Goal: Information Seeking & Learning: Understand process/instructions

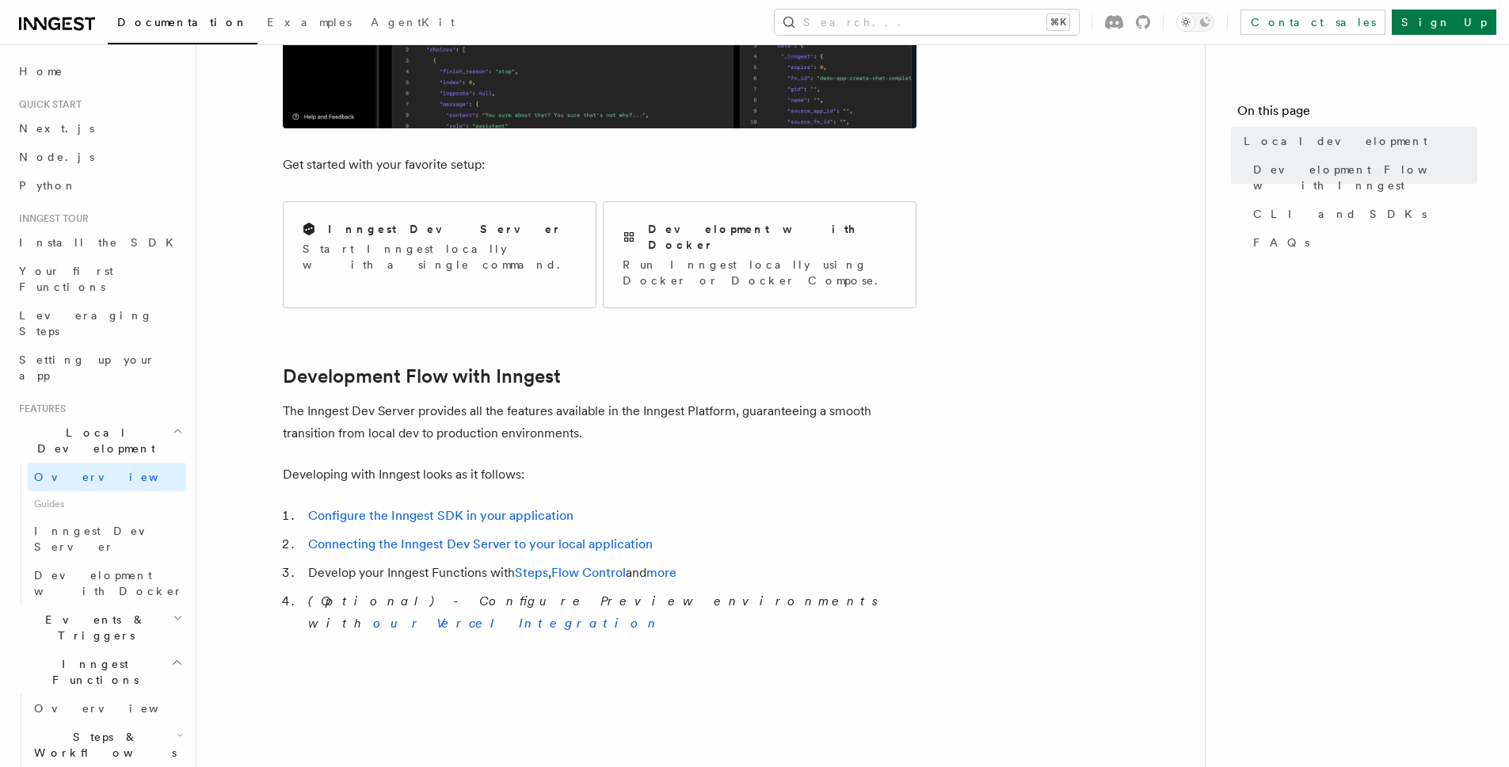
scroll to position [448, 0]
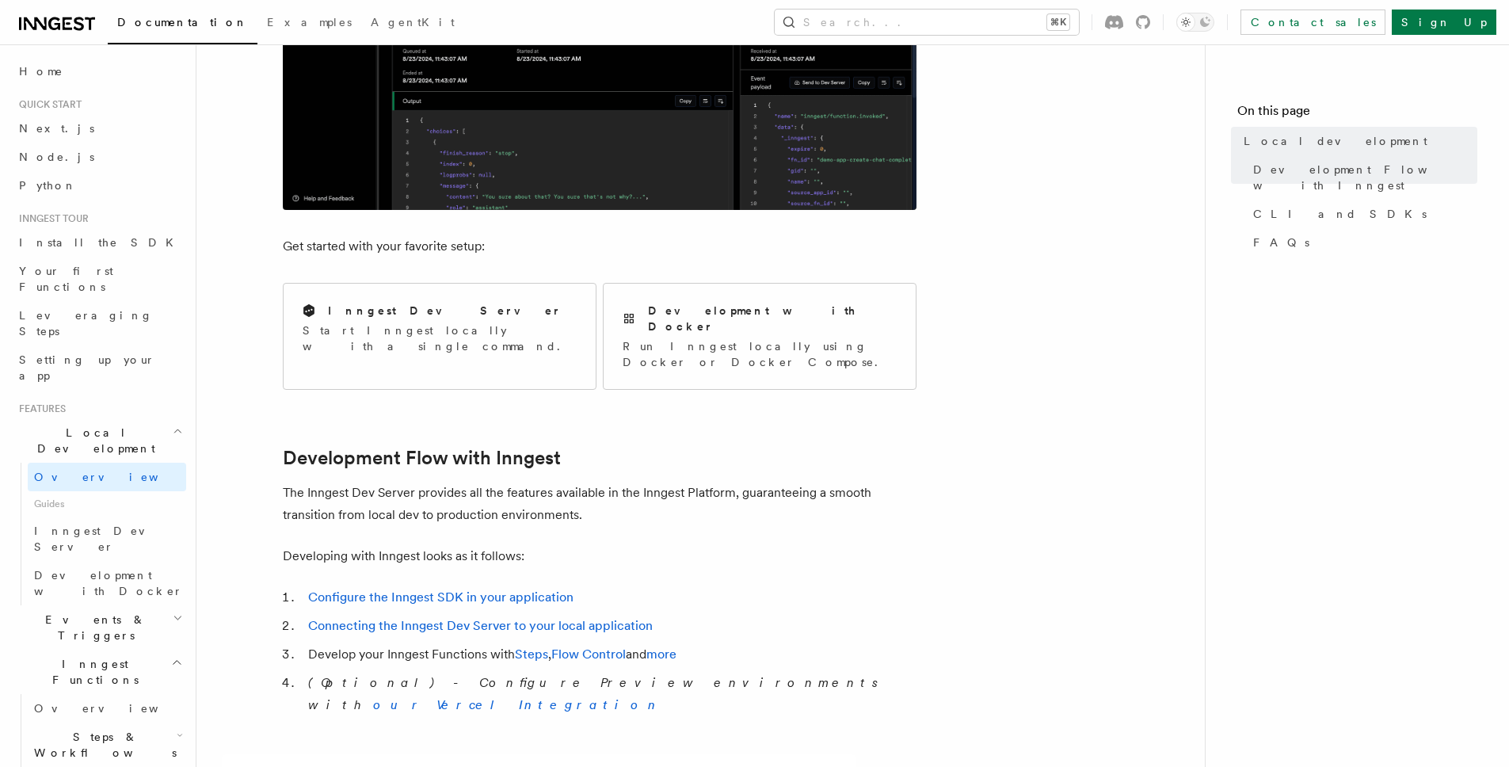
click at [870, 235] on p "Get started with your favorite setup:" at bounding box center [600, 246] width 634 height 22
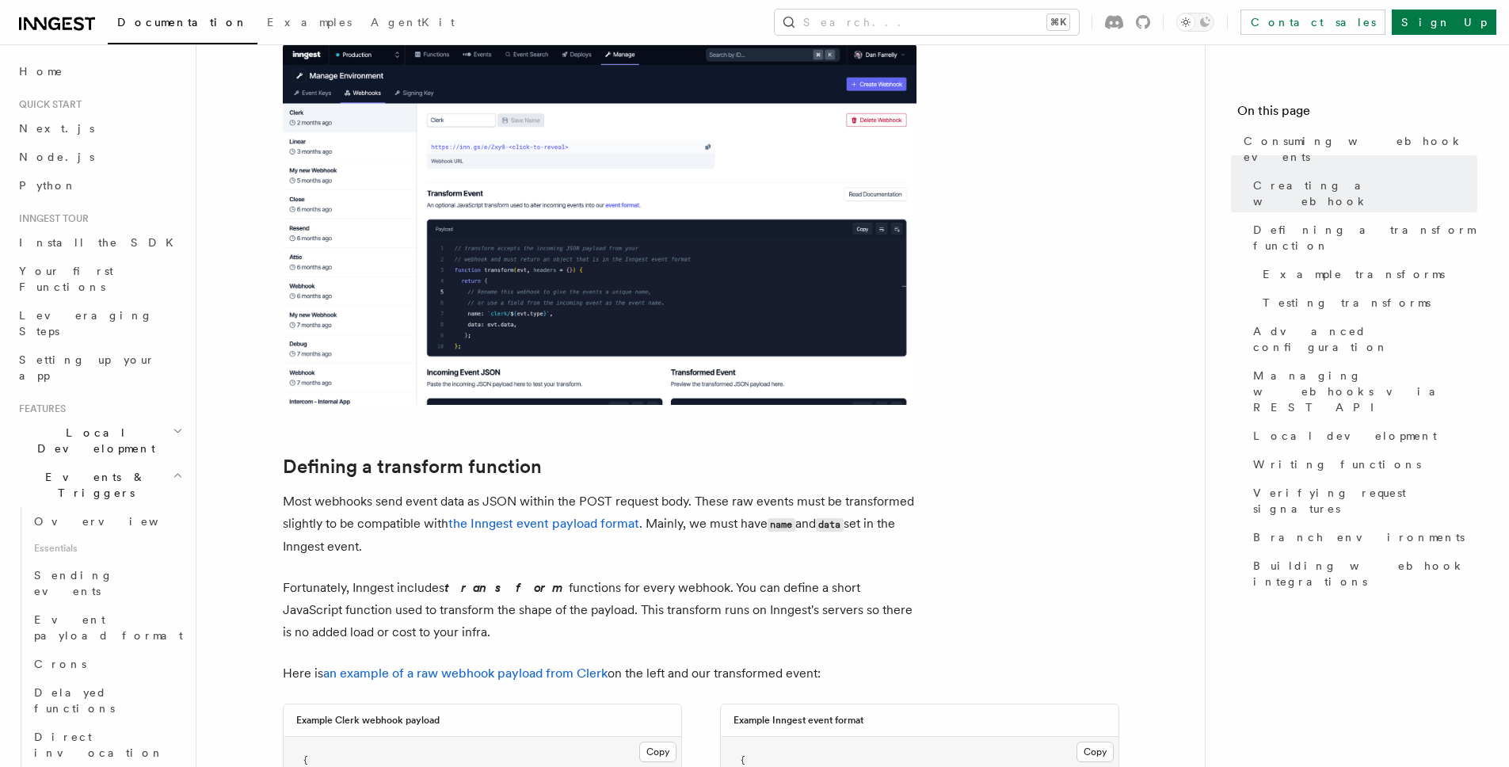
scroll to position [1007, 0]
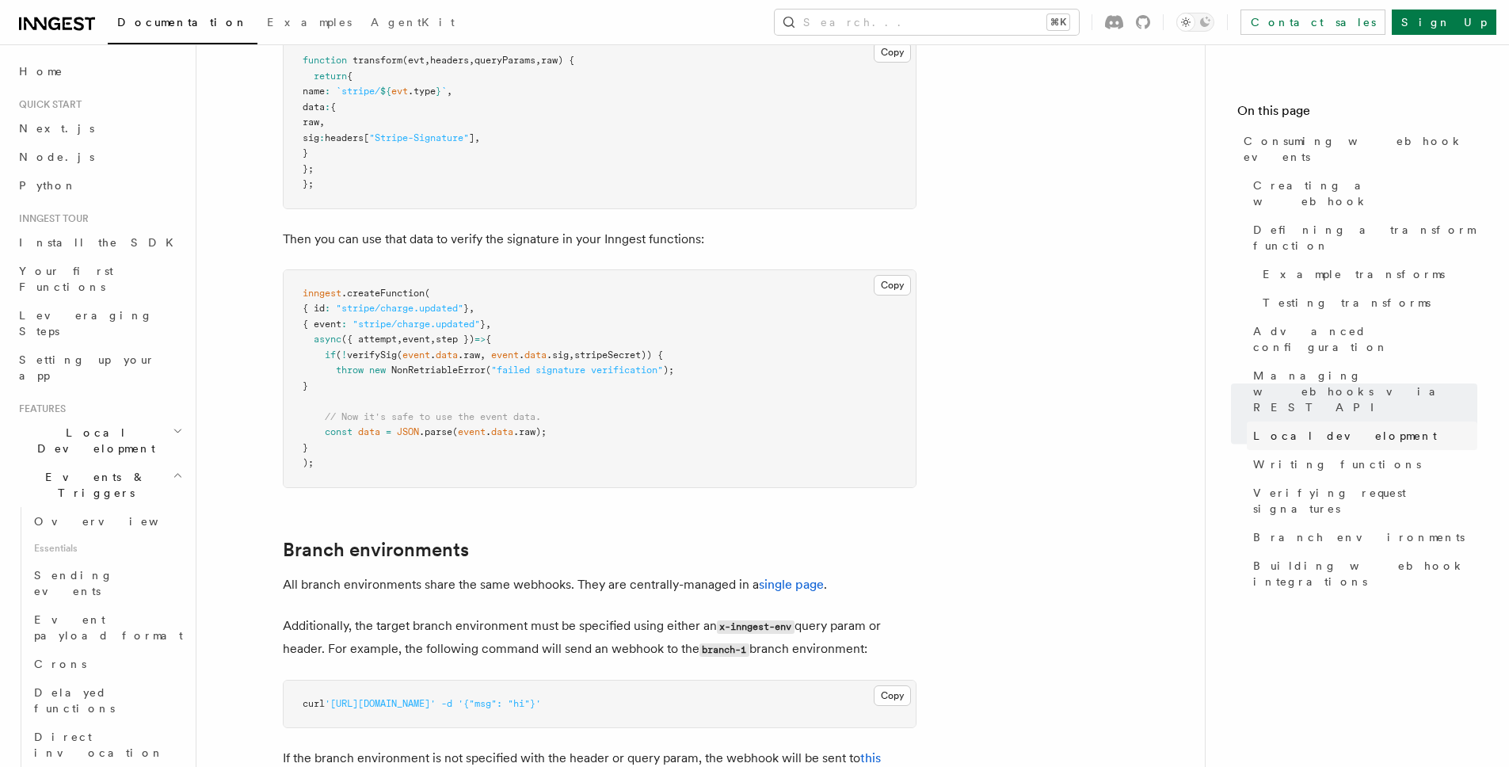
click at [1291, 428] on span "Local development" at bounding box center [1345, 436] width 184 height 16
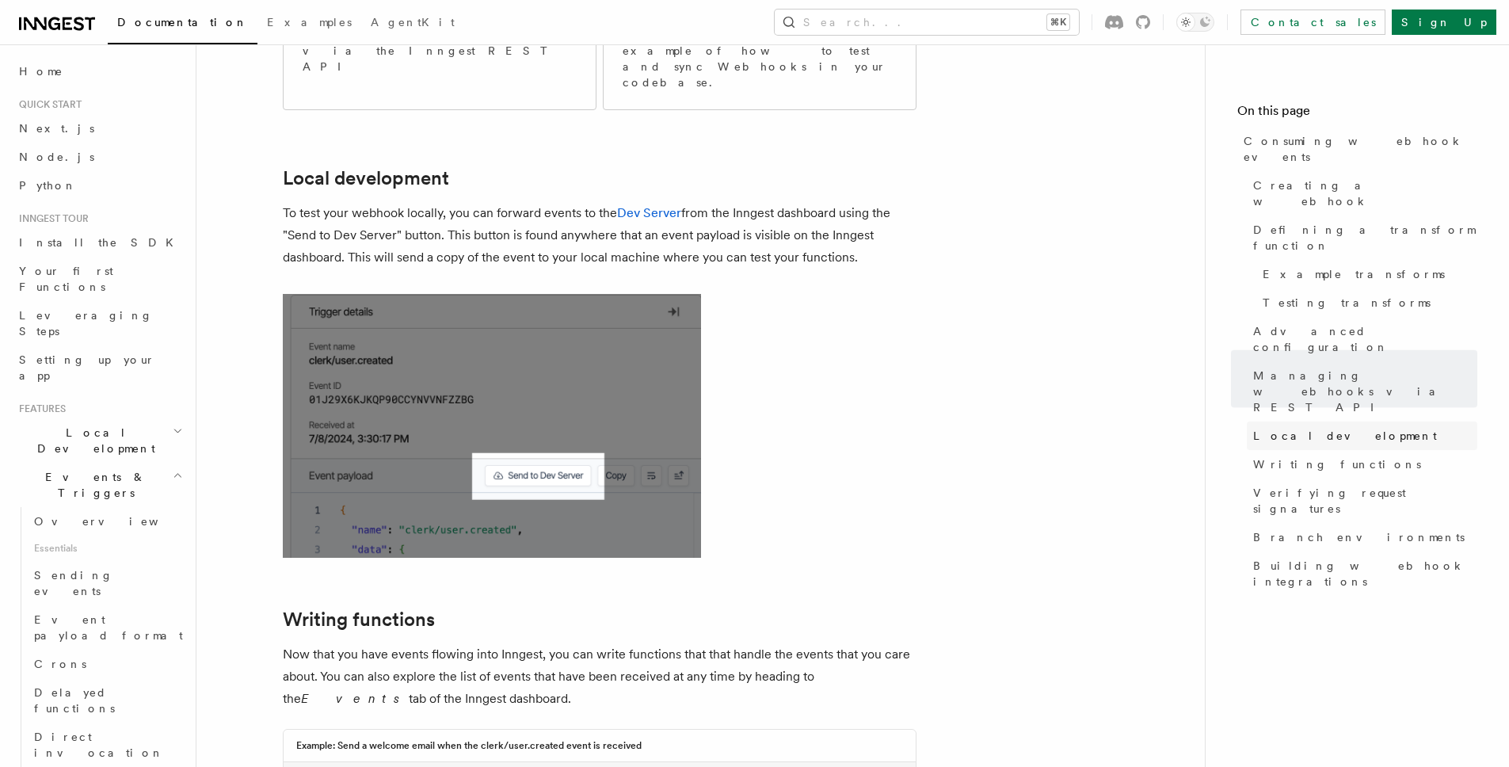
scroll to position [3550, 0]
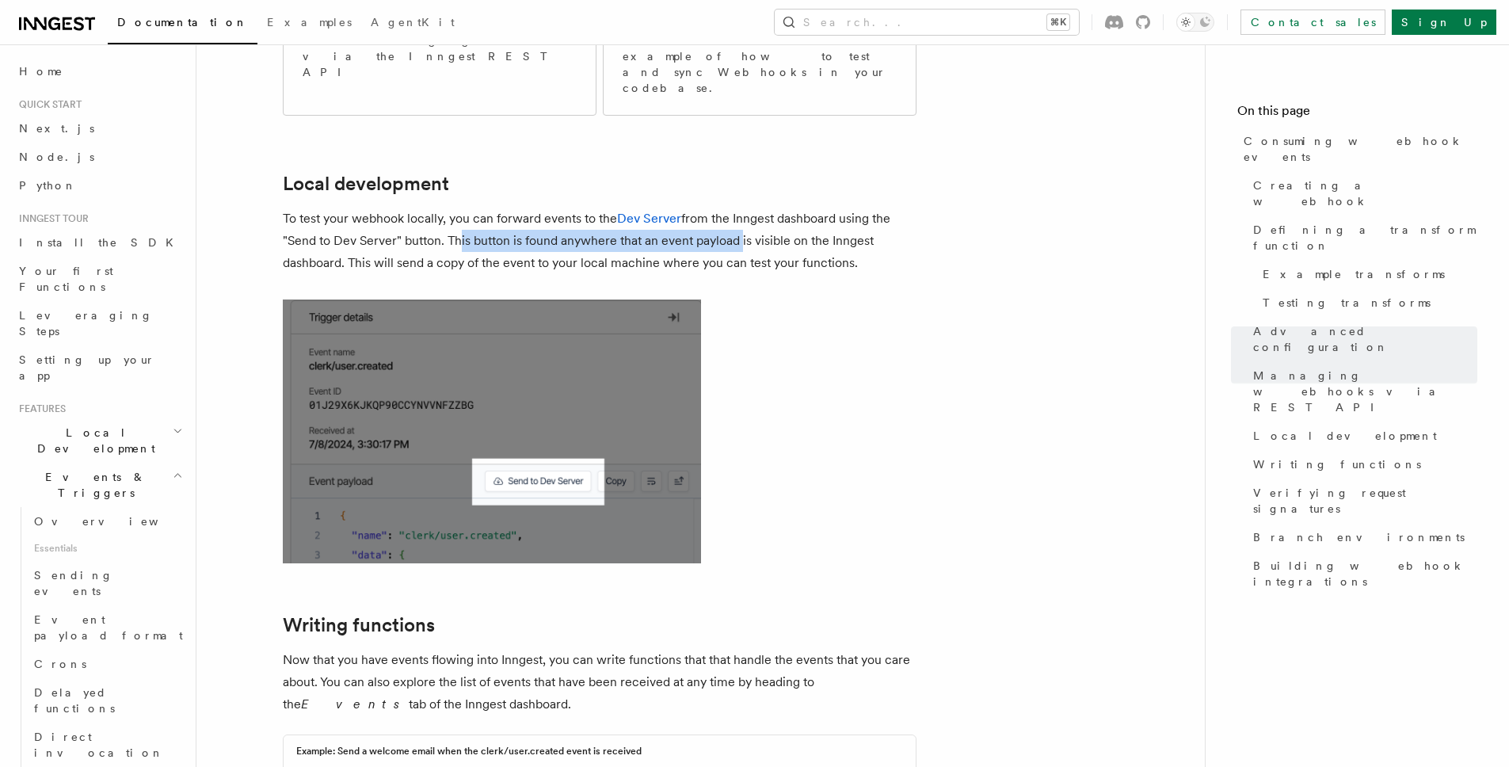
drag, startPoint x: 453, startPoint y: 144, endPoint x: 738, endPoint y: 153, distance: 284.6
click at [738, 208] on p "To test your webhook locally, you can forward events to the Dev Server from the…" at bounding box center [600, 241] width 634 height 67
click at [1328, 428] on span "Local development" at bounding box center [1345, 436] width 184 height 16
drag, startPoint x: 368, startPoint y: 143, endPoint x: 871, endPoint y: 166, distance: 503.6
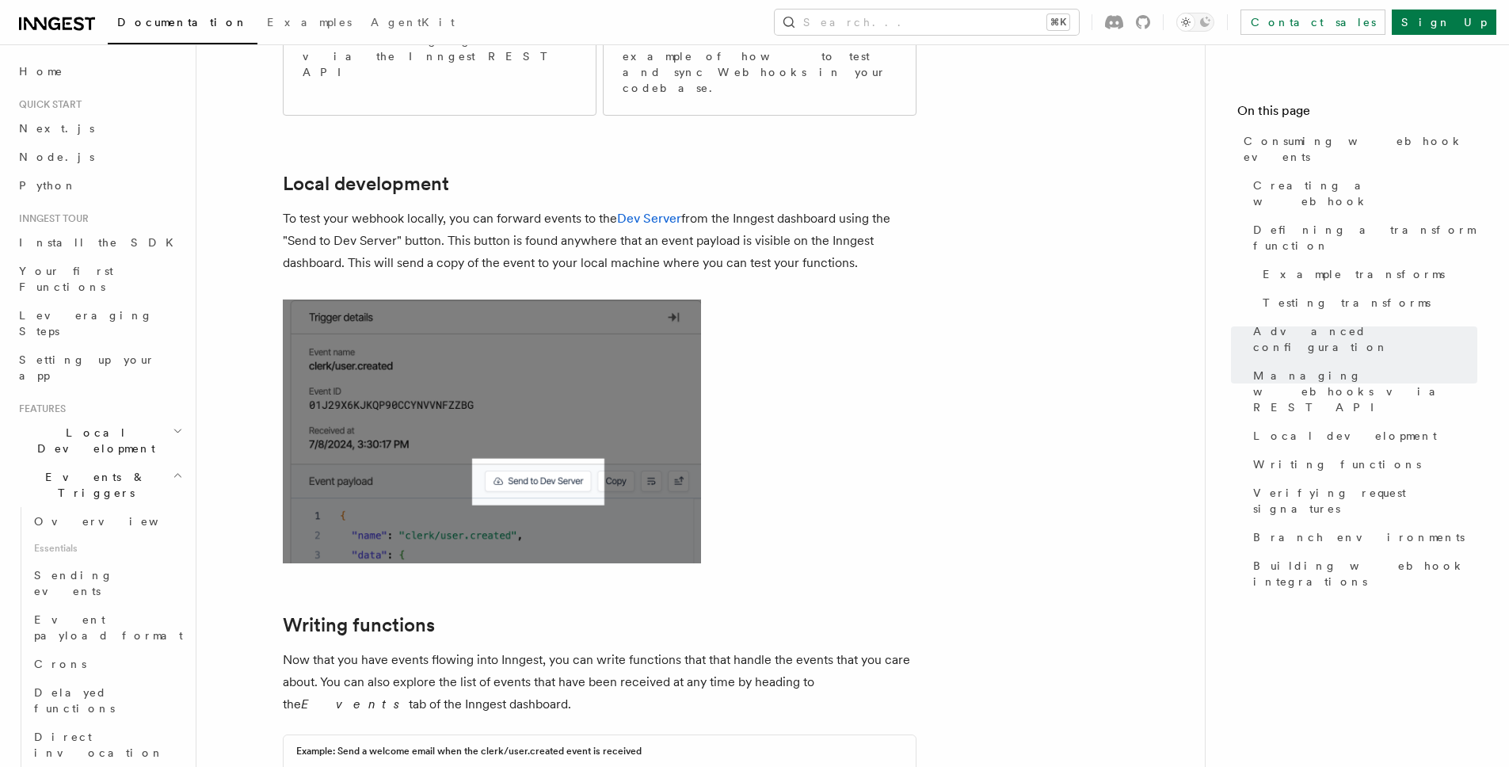
click at [869, 208] on p "To test your webhook locally, you can forward events to the Dev Server from the…" at bounding box center [600, 241] width 634 height 67
click at [871, 208] on p "To test your webhook locally, you can forward events to the Dev Server from the…" at bounding box center [600, 241] width 634 height 67
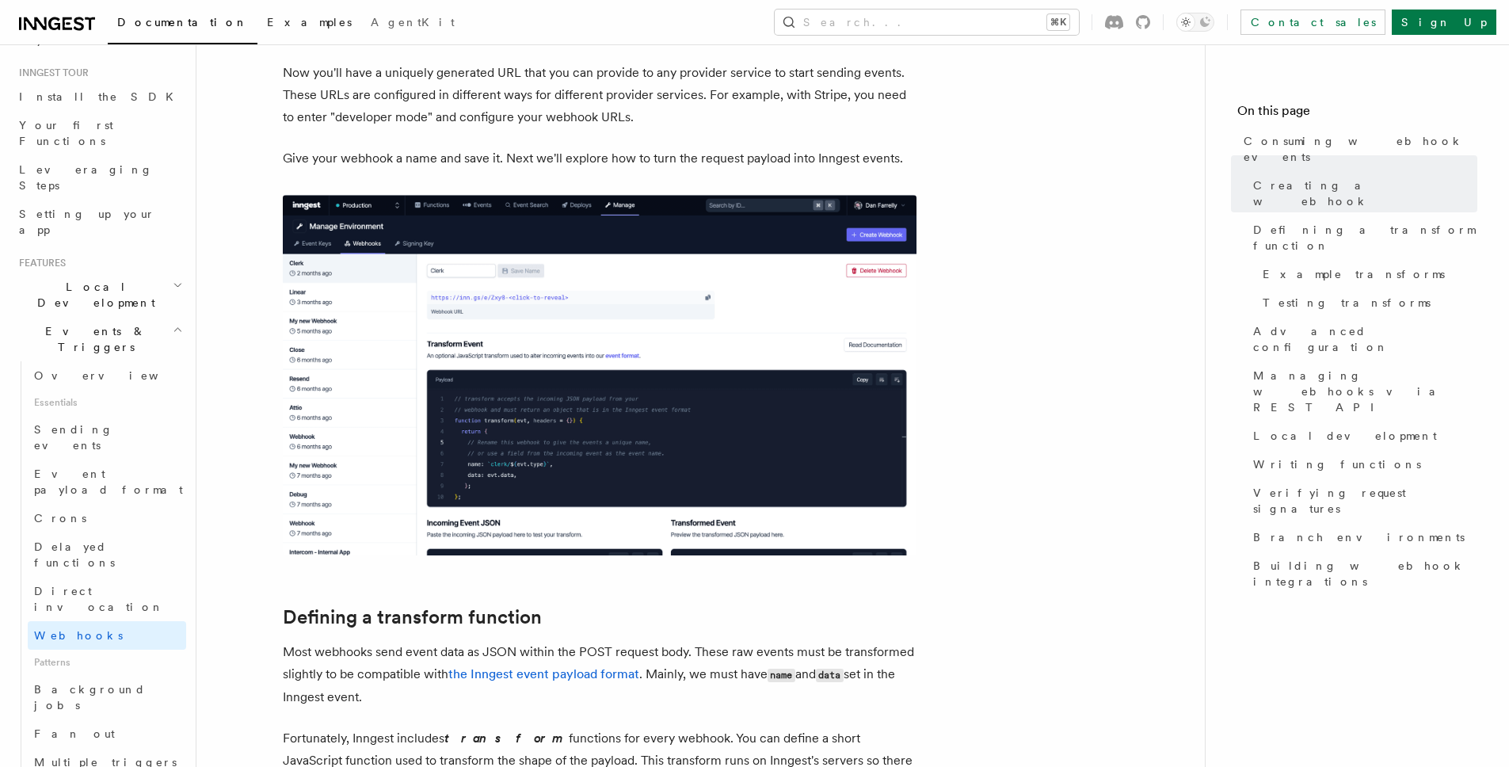
scroll to position [566, 0]
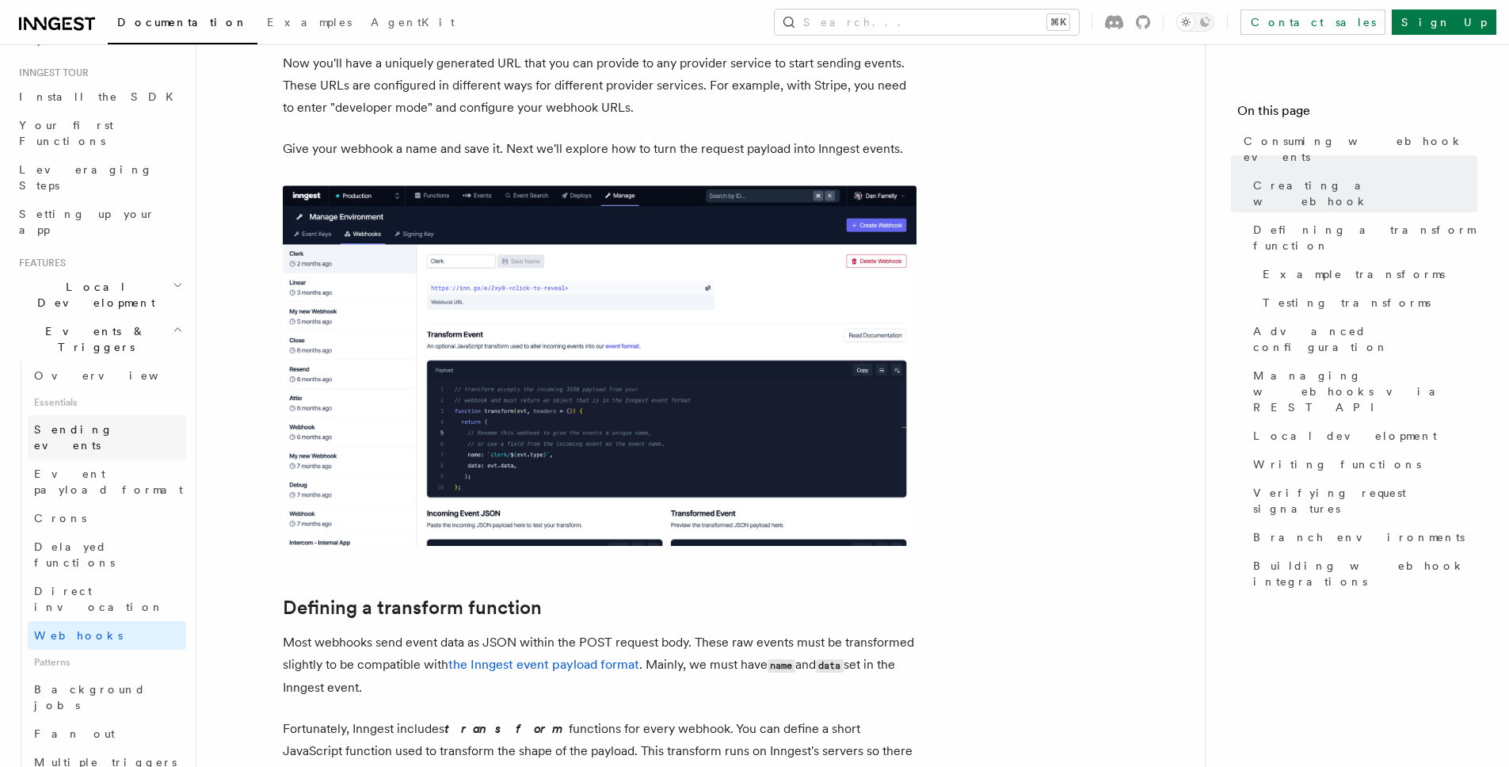
click at [97, 415] on link "Sending events" at bounding box center [107, 437] width 158 height 44
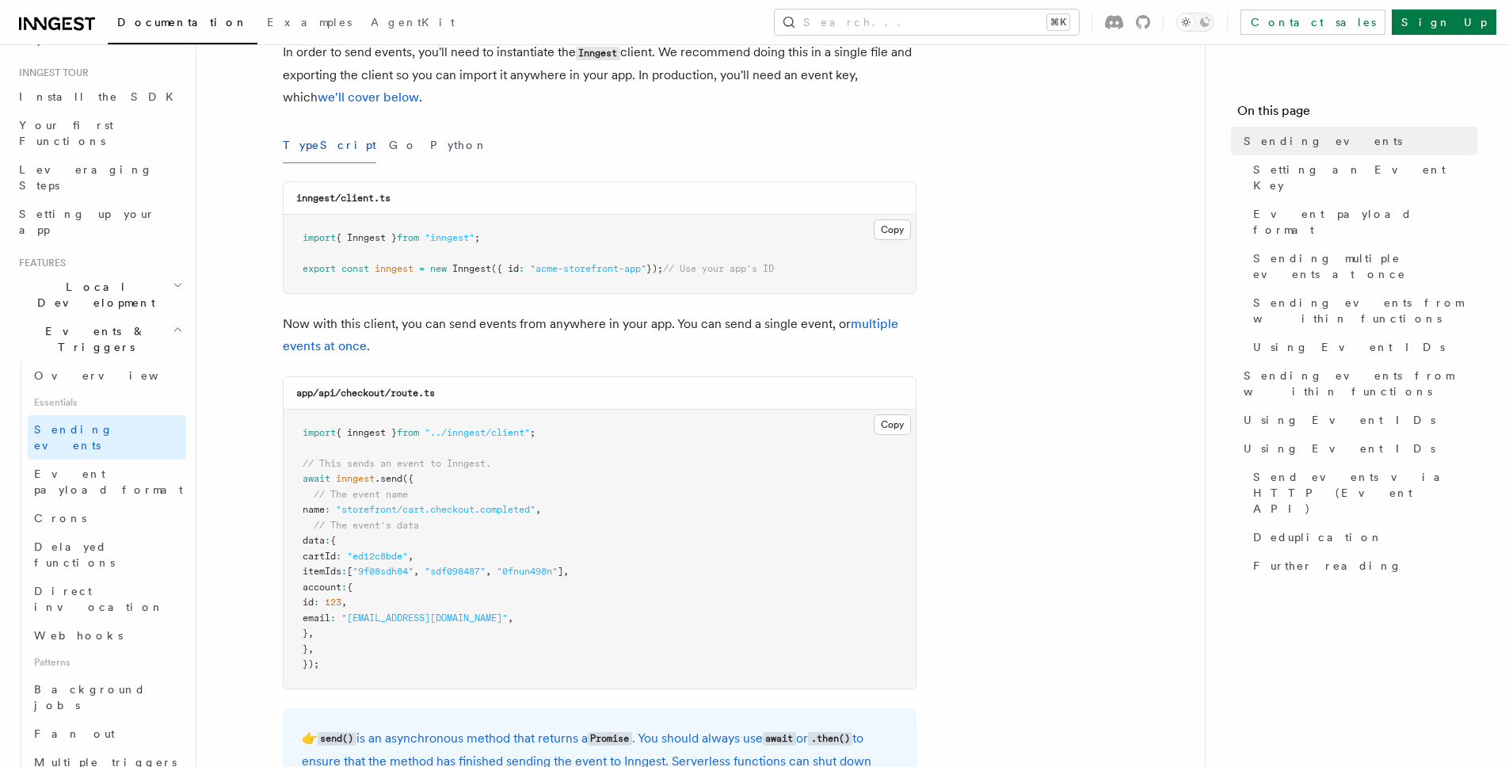
scroll to position [156, 0]
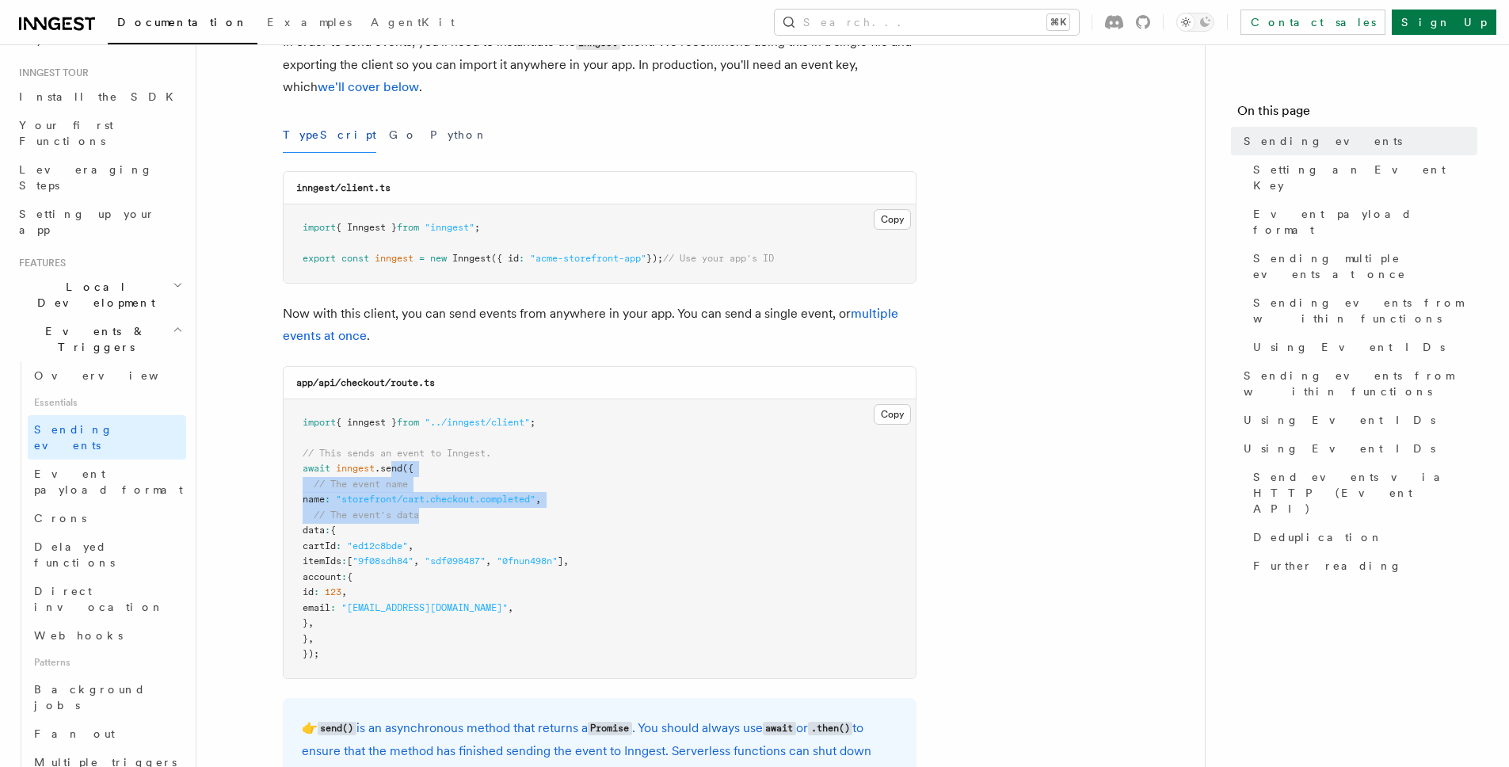
drag, startPoint x: 443, startPoint y: 477, endPoint x: 640, endPoint y: 518, distance: 201.5
click at [640, 518] on pre "import { inngest } from "../inngest/client" ; // This sends an event to Inngest…" at bounding box center [600, 538] width 632 height 279
drag, startPoint x: 640, startPoint y: 518, endPoint x: 627, endPoint y: 508, distance: 17.0
click at [640, 518] on pre "import { inngest } from "../inngest/client" ; // This sends an event to Inngest…" at bounding box center [600, 538] width 632 height 279
drag, startPoint x: 625, startPoint y: 507, endPoint x: 303, endPoint y: 498, distance: 321.8
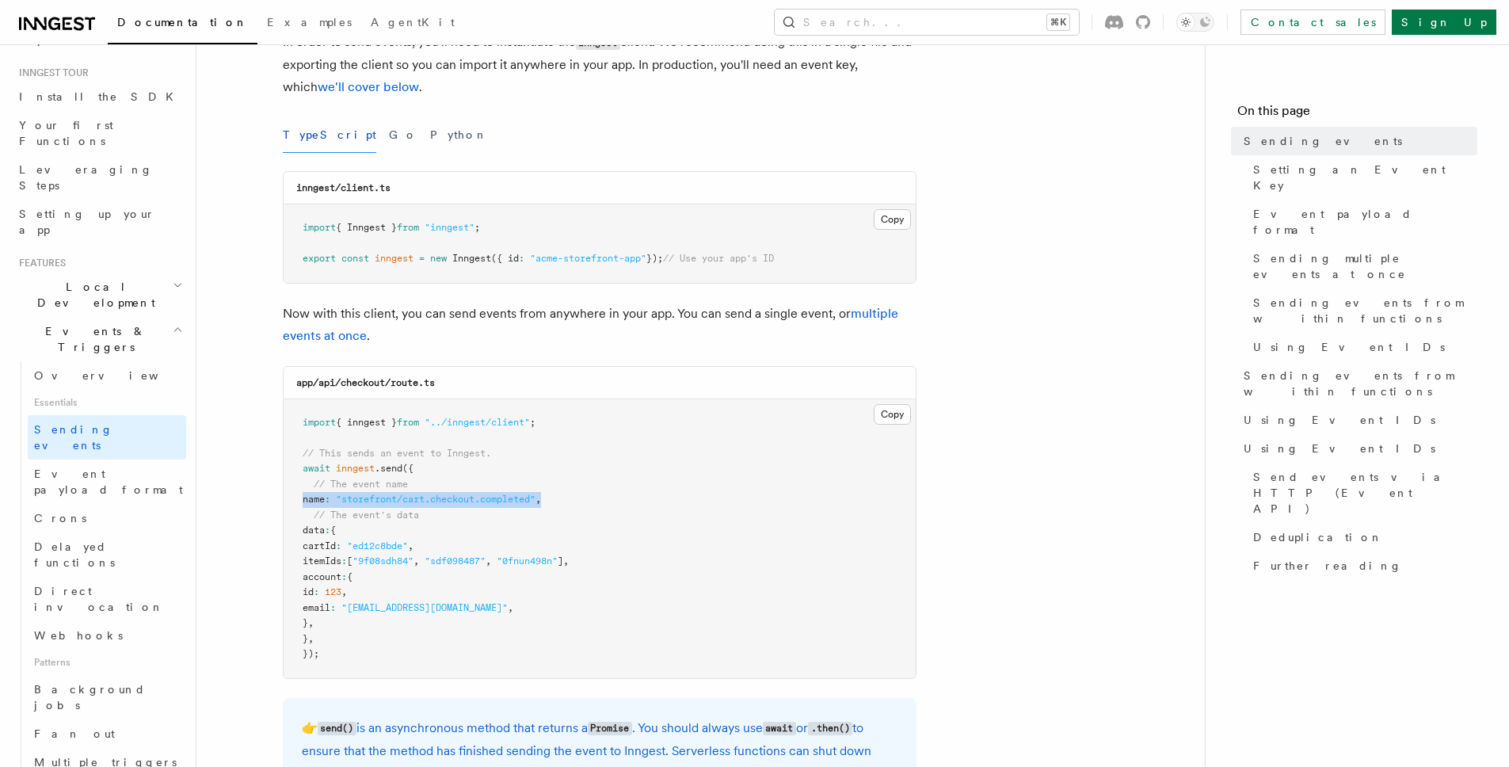
click at [303, 498] on pre "import { inngest } from "../inngest/client" ; // This sends an event to Inngest…" at bounding box center [600, 538] width 632 height 279
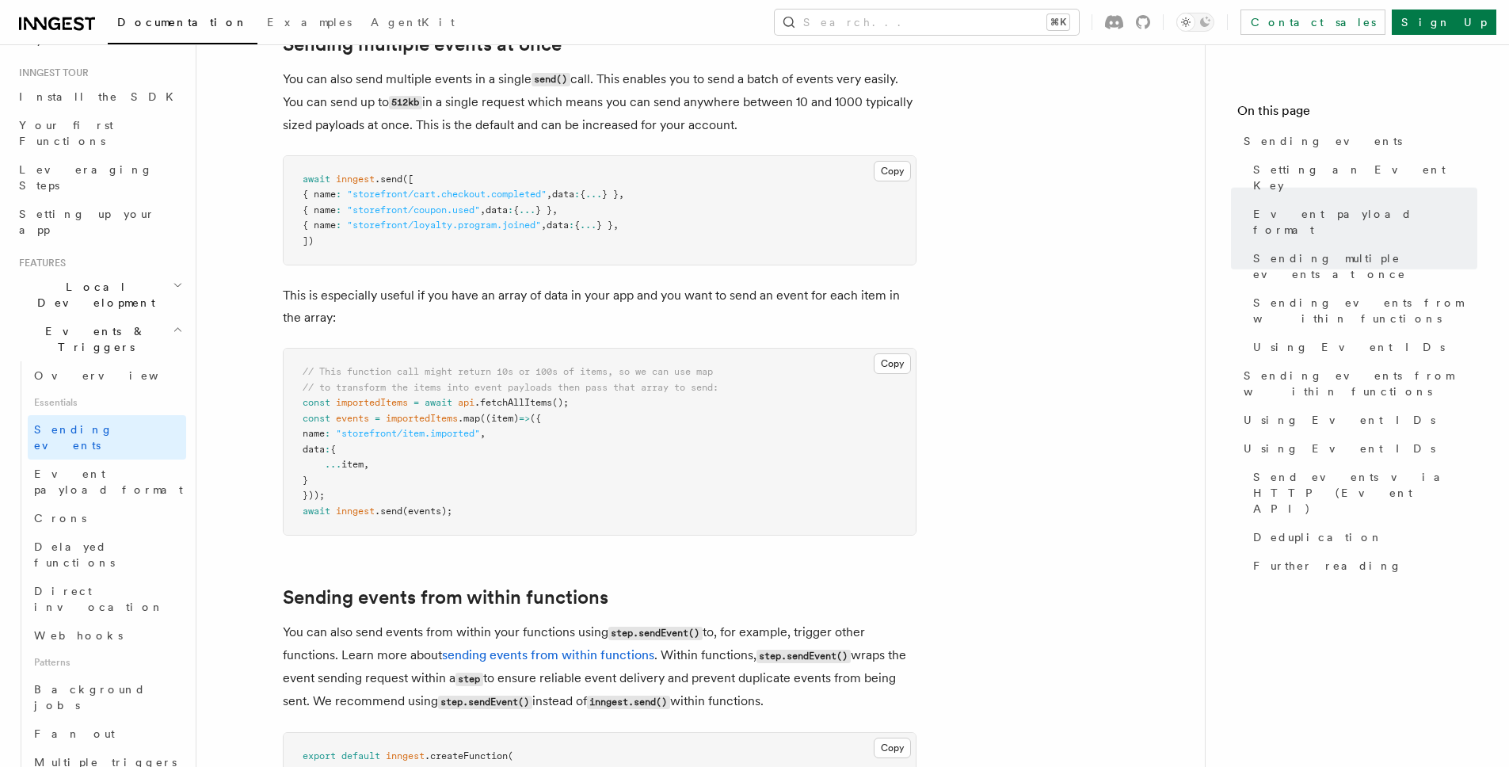
scroll to position [2001, 0]
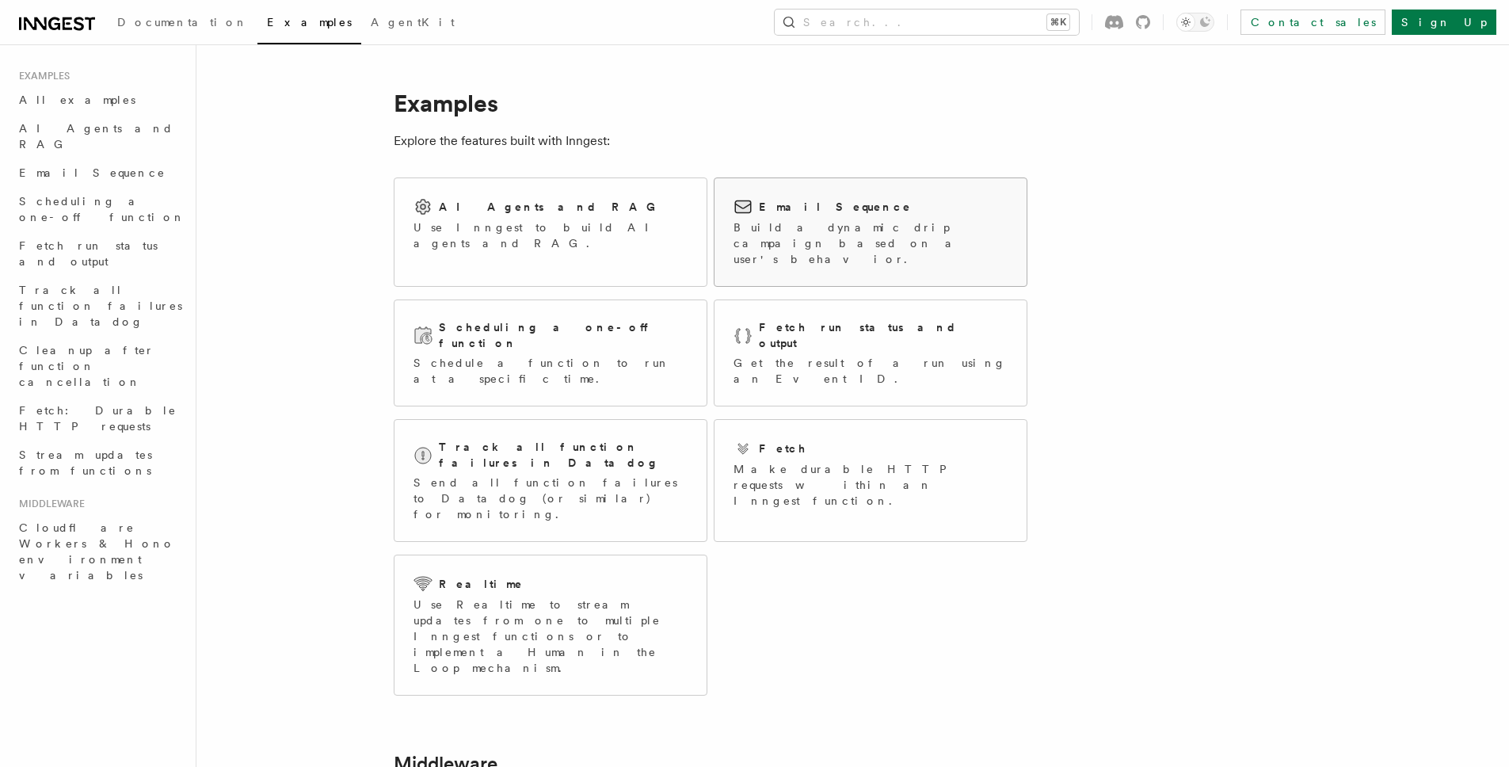
click at [726, 215] on div "Email Sequence Build a dynamic drip campaign based on a user's behavior." at bounding box center [871, 232] width 312 height 108
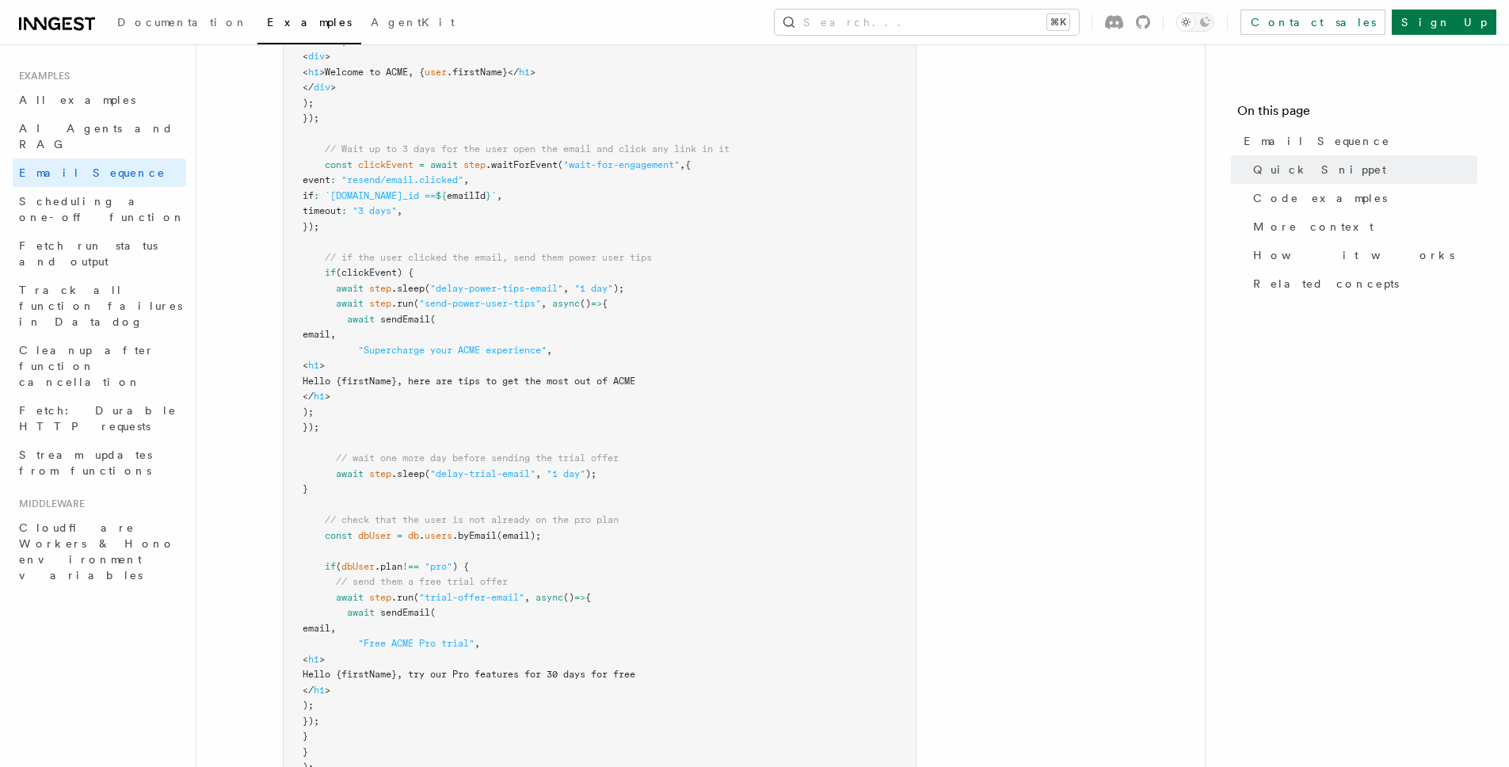
scroll to position [482, 0]
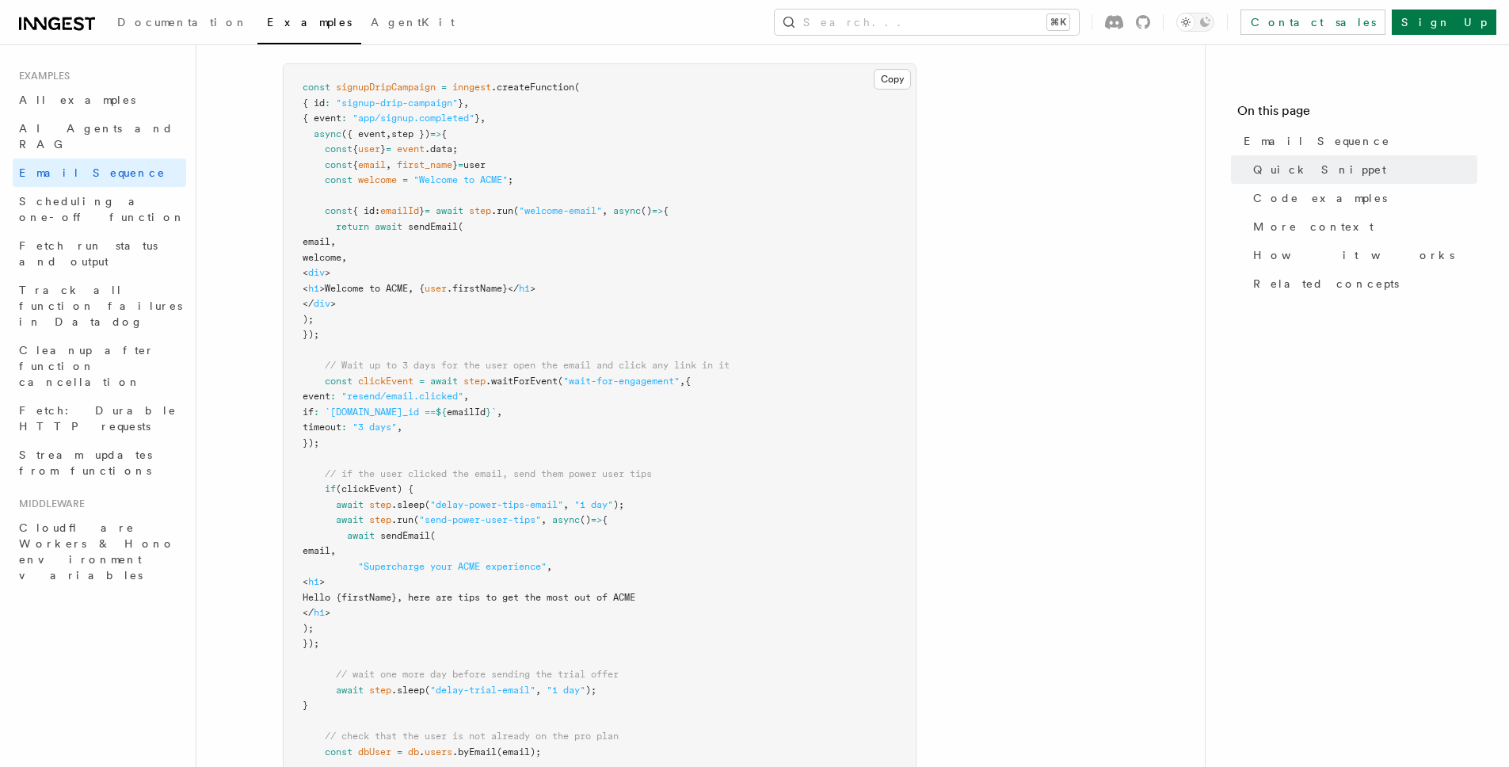
click at [525, 388] on pre "const signupDripCampaign = inngest .createFunction ( { id : "signup-drip-campai…" at bounding box center [600, 536] width 632 height 944
click at [524, 379] on span ".waitForEvent" at bounding box center [522, 381] width 72 height 11
drag, startPoint x: 472, startPoint y: 384, endPoint x: 519, endPoint y: 385, distance: 46.8
click at [473, 384] on span "step" at bounding box center [474, 381] width 22 height 11
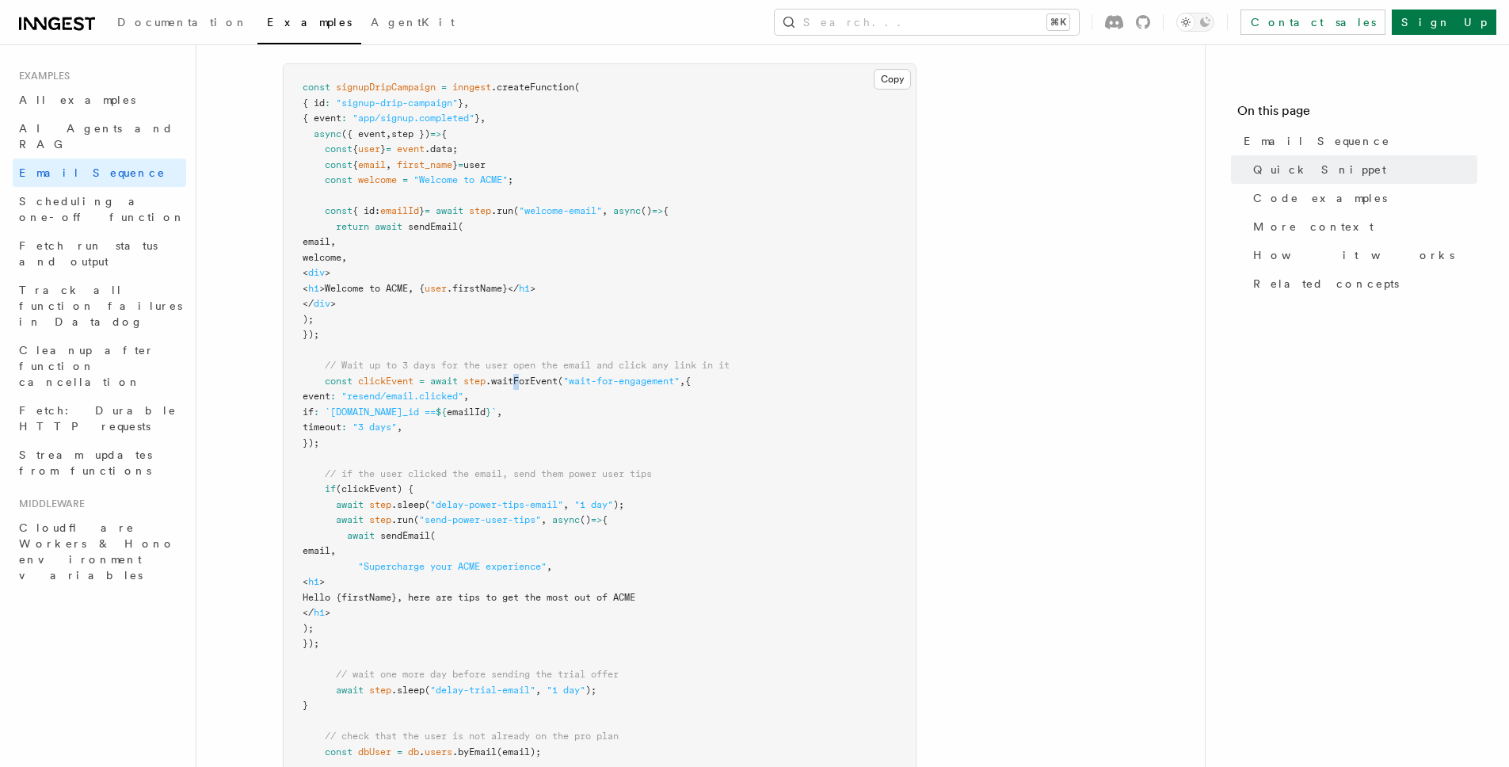
drag, startPoint x: 519, startPoint y: 385, endPoint x: 528, endPoint y: 385, distance: 9.5
click at [528, 386] on span ".waitForEvent" at bounding box center [522, 381] width 72 height 11
click at [528, 385] on span ".waitForEvent" at bounding box center [522, 381] width 72 height 11
click at [528, 384] on span ".waitForEvent" at bounding box center [522, 381] width 72 height 11
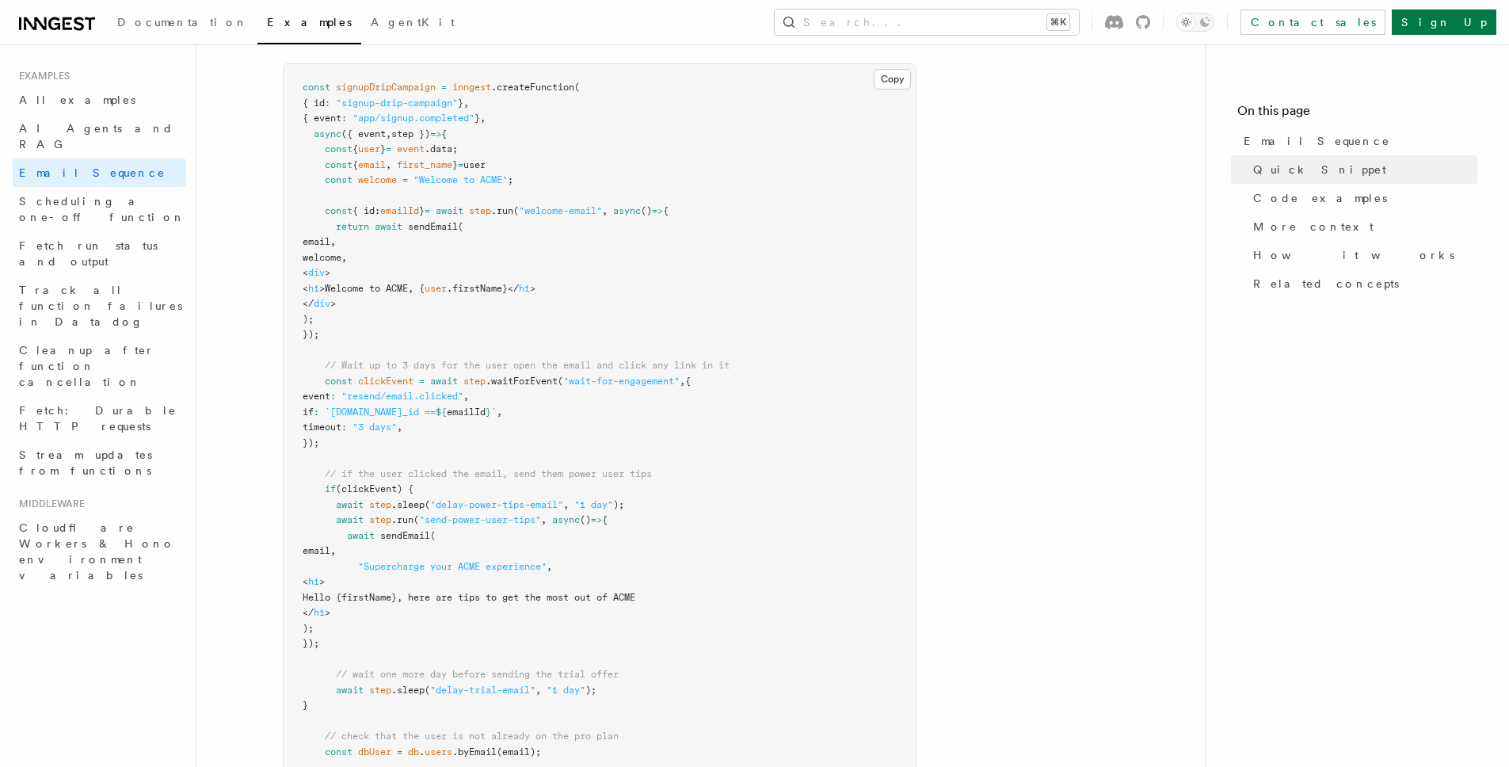
scroll to position [461, 0]
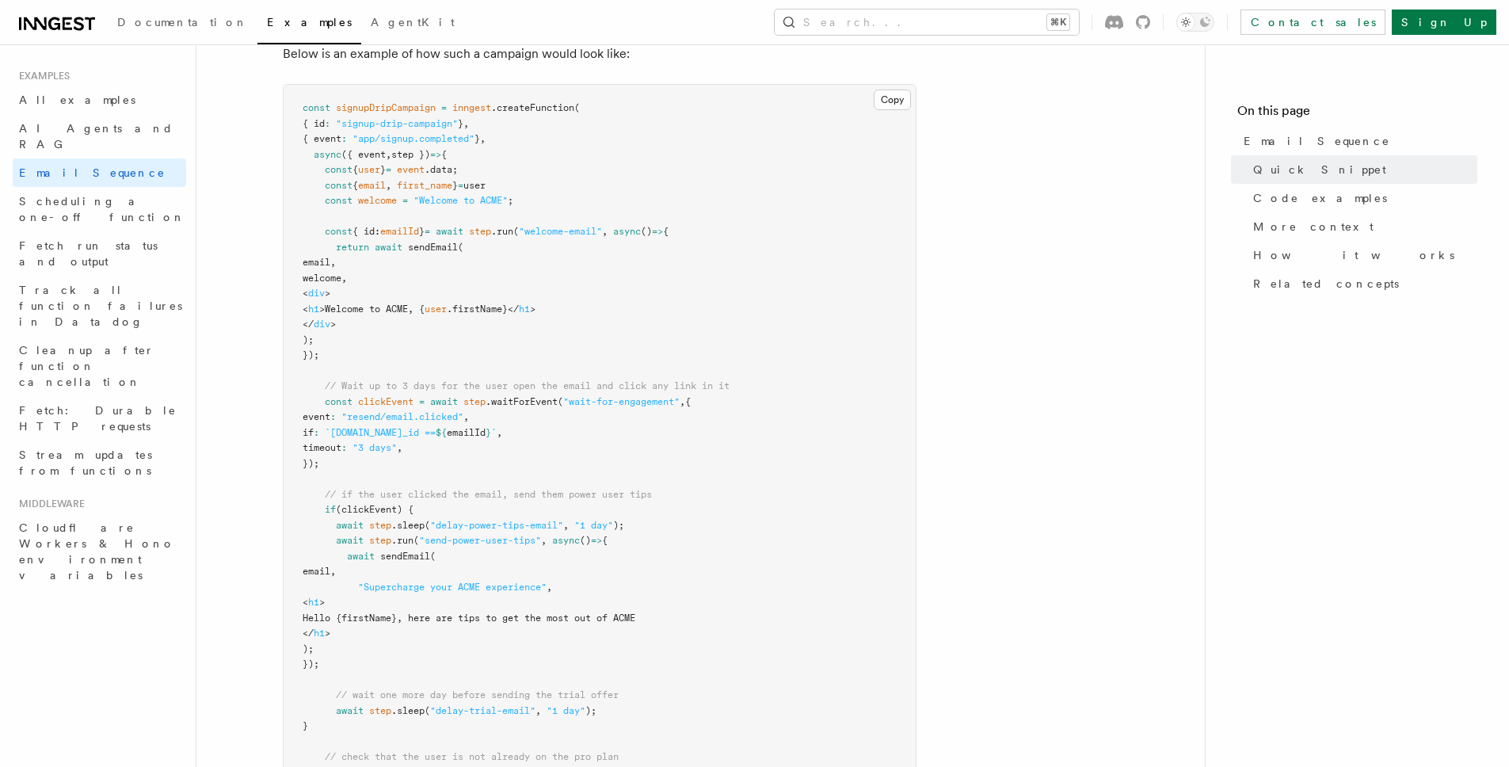
click at [524, 395] on pre "const signupDripCampaign = inngest .createFunction ( { id : "signup-drip-campai…" at bounding box center [600, 557] width 632 height 944
click at [523, 394] on pre "const signupDripCampaign = inngest .createFunction ( { id : "signup-drip-campai…" at bounding box center [600, 557] width 632 height 944
click at [527, 400] on span ".waitForEvent" at bounding box center [522, 401] width 72 height 11
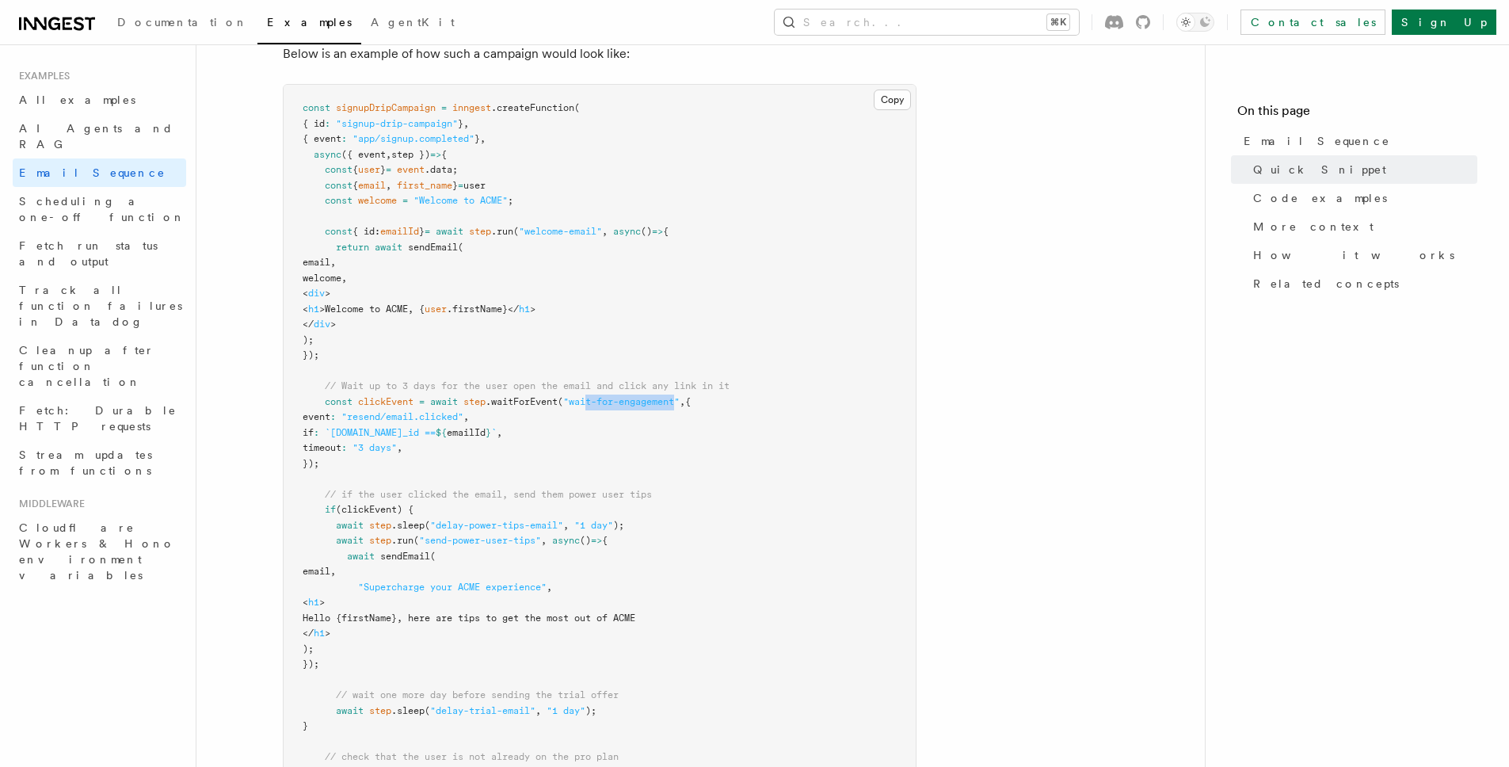
drag, startPoint x: 594, startPoint y: 402, endPoint x: 684, endPoint y: 405, distance: 89.6
click at [680, 405] on span ""wait-for-engagement"" at bounding box center [621, 401] width 116 height 11
drag, startPoint x: 682, startPoint y: 402, endPoint x: 575, endPoint y: 402, distance: 107.0
click at [575, 402] on span ""wait-for-engagement"" at bounding box center [621, 401] width 116 height 11
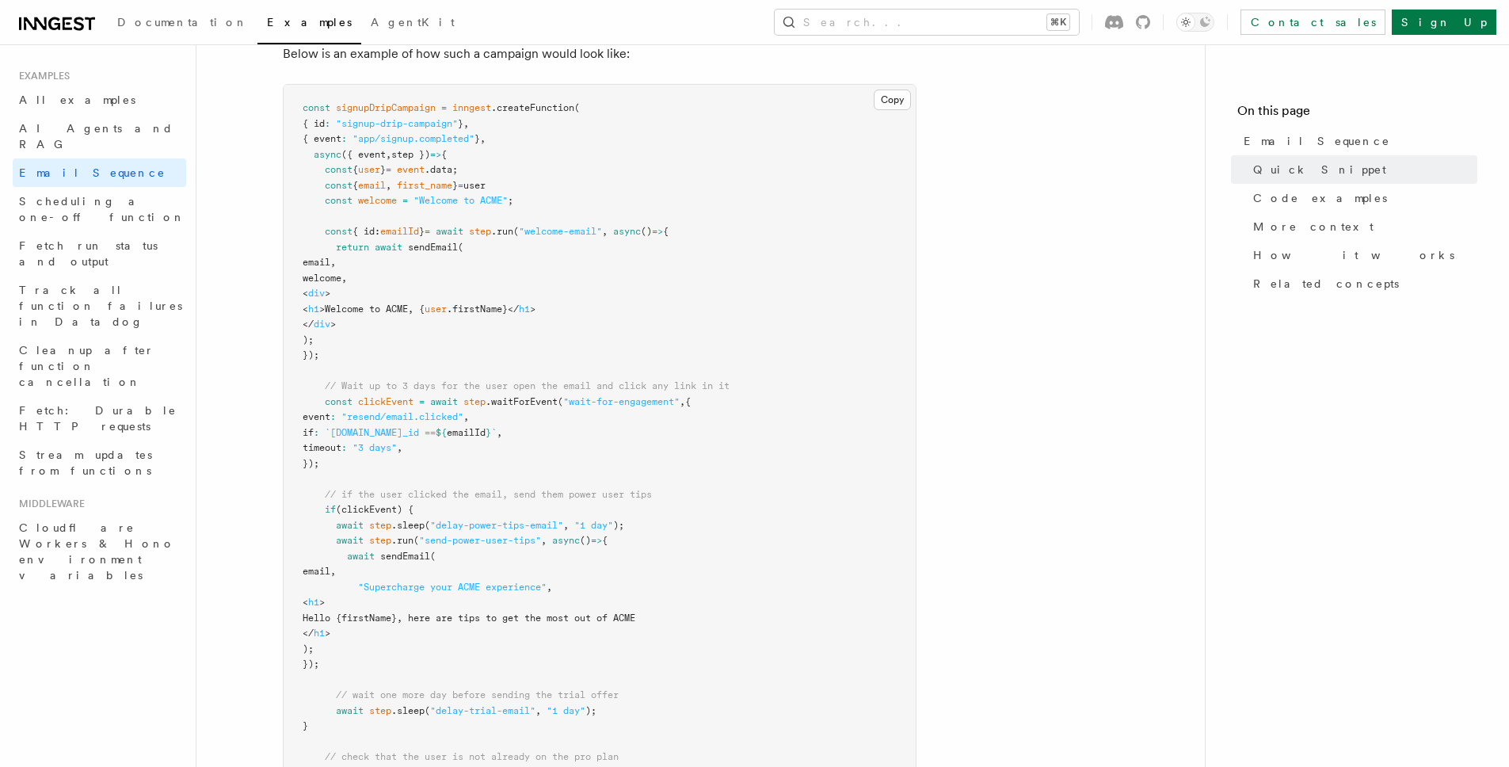
click at [534, 401] on span ".waitForEvent" at bounding box center [522, 401] width 72 height 11
drag, startPoint x: 654, startPoint y: 402, endPoint x: 688, endPoint y: 406, distance: 34.3
click at [680, 406] on span ""wait-for-engagement"" at bounding box center [621, 401] width 116 height 11
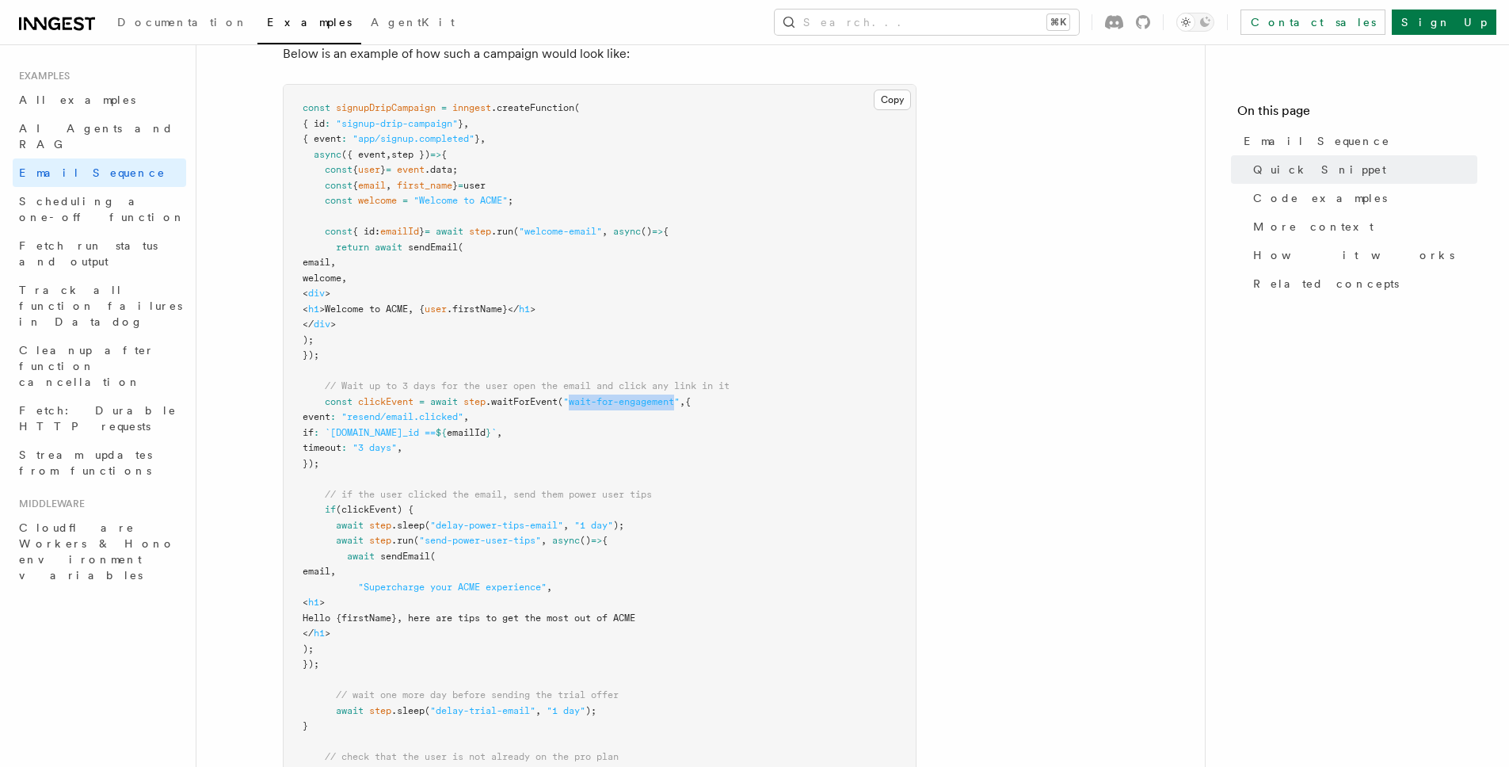
drag, startPoint x: 685, startPoint y: 404, endPoint x: 575, endPoint y: 407, distance: 110.2
click at [575, 407] on span ""wait-for-engagement"" at bounding box center [621, 401] width 116 height 11
drag, startPoint x: 352, startPoint y: 458, endPoint x: 284, endPoint y: 399, distance: 90.4
click at [284, 399] on pre "const signupDripCampaign = inngest .createFunction ( { id : "signup-drip-campai…" at bounding box center [600, 557] width 632 height 944
click at [654, 439] on pre "const signupDripCampaign = inngest .createFunction ( { id : "signup-drip-campai…" at bounding box center [600, 557] width 632 height 944
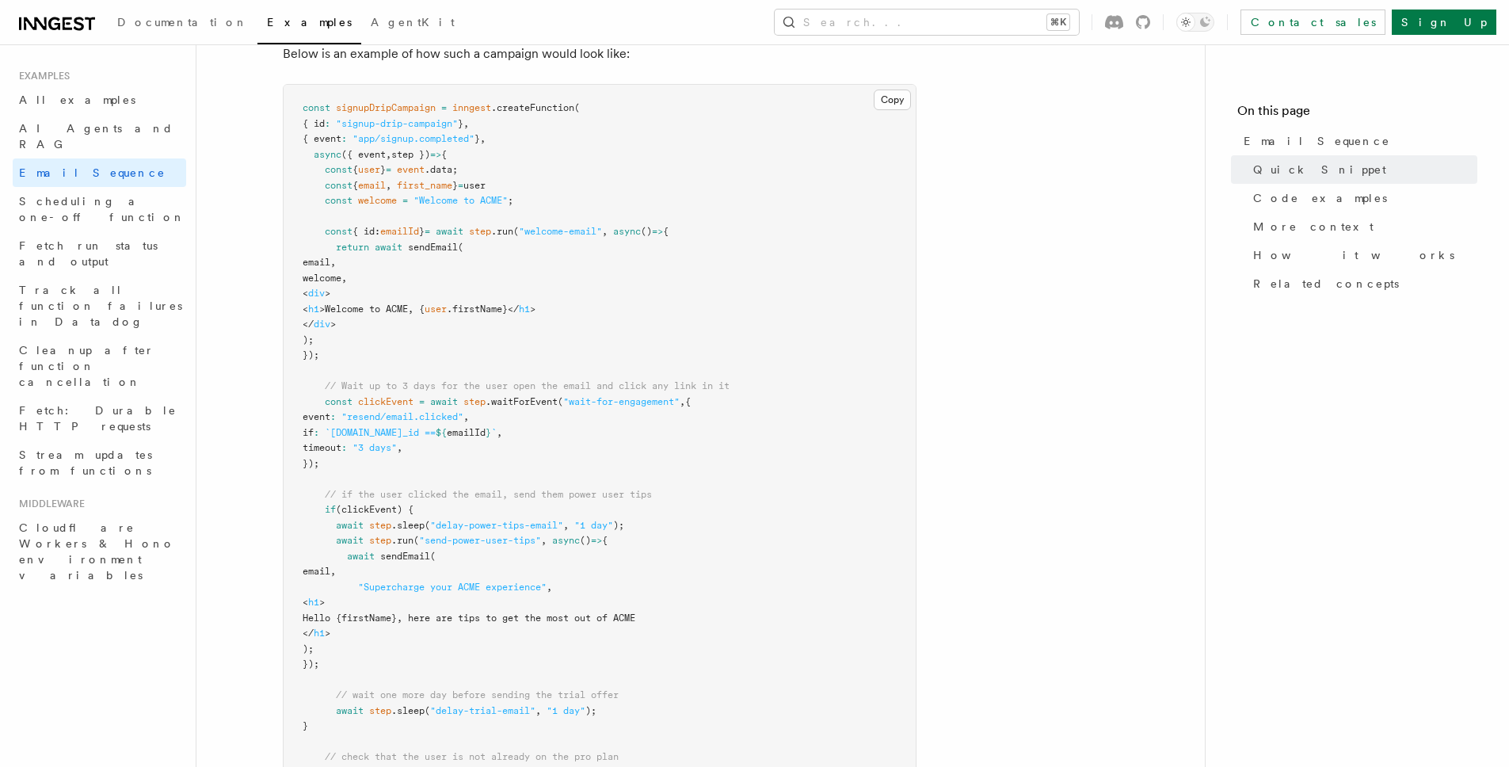
click at [399, 402] on span "clickEvent" at bounding box center [385, 401] width 55 height 11
click at [399, 401] on span "clickEvent" at bounding box center [385, 401] width 55 height 11
click at [383, 411] on span ""resend/email.clicked"" at bounding box center [402, 416] width 122 height 11
click at [376, 400] on span "clickEvent" at bounding box center [385, 401] width 55 height 11
click at [376, 402] on span "clickEvent" at bounding box center [385, 401] width 55 height 11
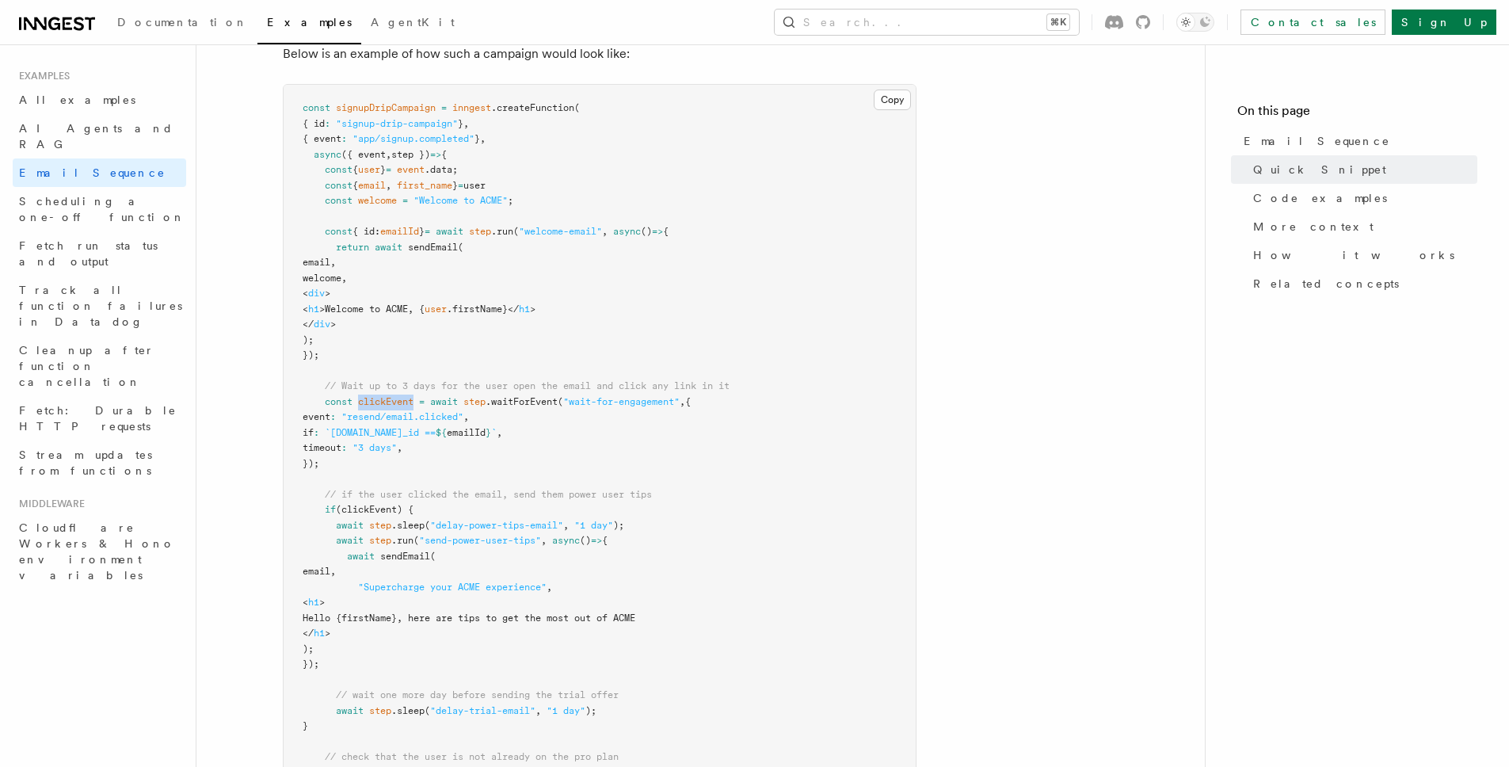
click at [403, 404] on span "clickEvent" at bounding box center [385, 401] width 55 height 11
drag, startPoint x: 326, startPoint y: 394, endPoint x: 366, endPoint y: 398, distance: 40.6
click at [326, 394] on pre "const signupDripCampaign = inngest .createFunction ( { id : "signup-drip-campai…" at bounding box center [600, 557] width 632 height 944
click at [401, 403] on span "clickEvent" at bounding box center [385, 401] width 55 height 11
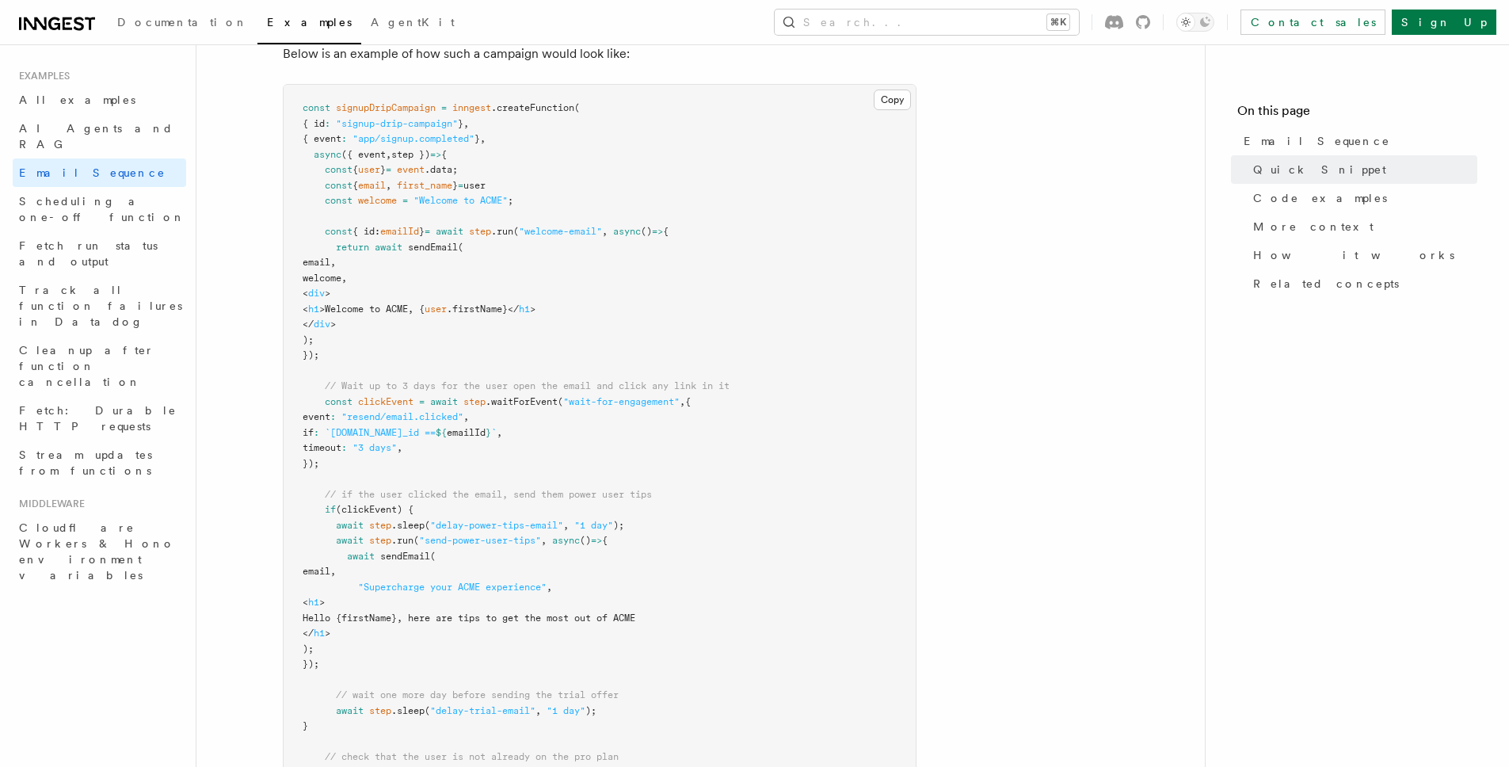
click at [450, 406] on span "await" at bounding box center [444, 401] width 28 height 11
drag, startPoint x: 490, startPoint y: 402, endPoint x: 561, endPoint y: 404, distance: 70.5
click at [556, 404] on span "const clickEvent = await step .waitForEvent ( "wait-for-engagement" , {" at bounding box center [497, 401] width 388 height 11
drag, startPoint x: 597, startPoint y: 397, endPoint x: 671, endPoint y: 397, distance: 73.7
click at [671, 397] on span ""wait-for-engagement"" at bounding box center [621, 401] width 116 height 11
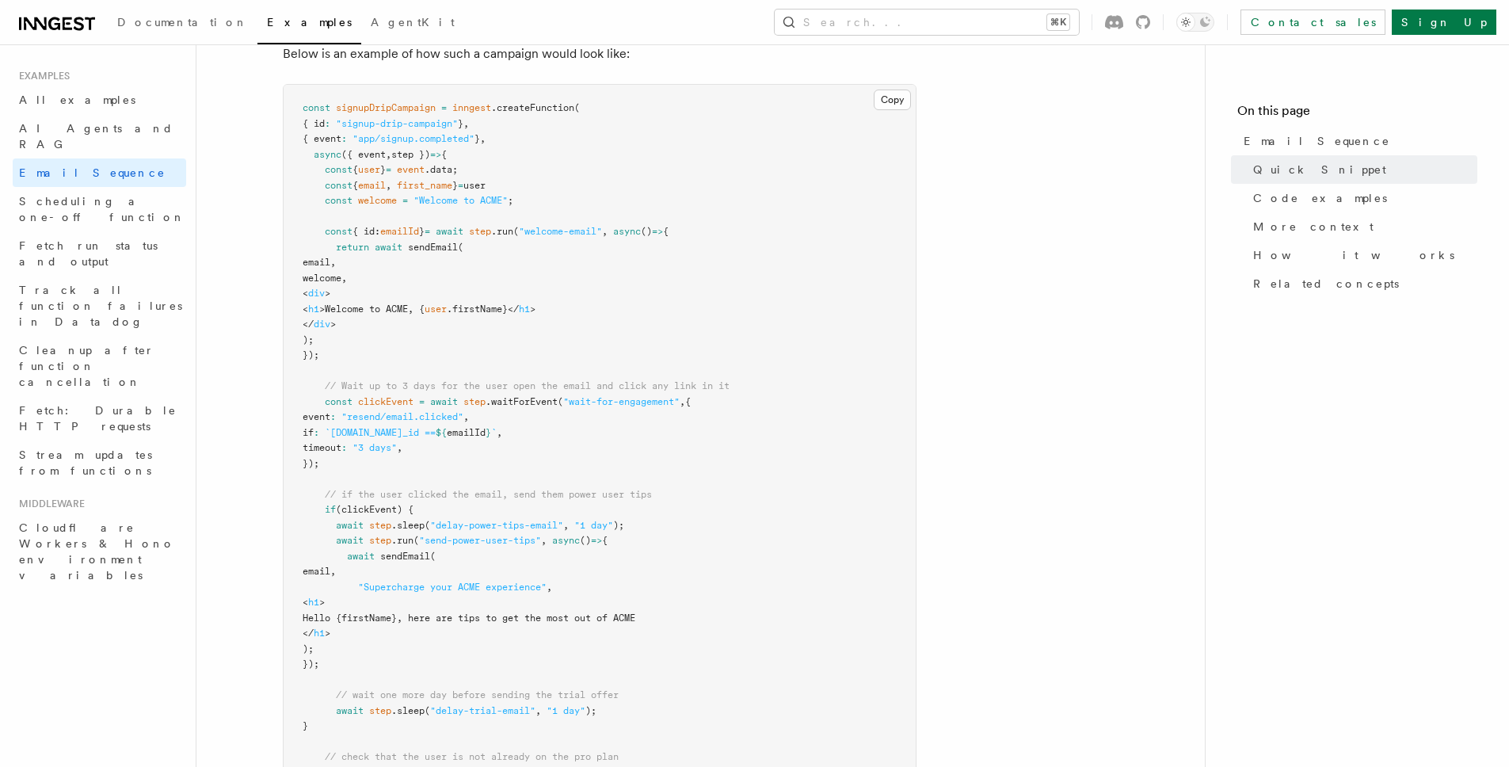
click at [680, 401] on span ""wait-for-engagement"" at bounding box center [621, 401] width 116 height 11
drag, startPoint x: 682, startPoint y: 401, endPoint x: 580, endPoint y: 402, distance: 102.2
click at [580, 402] on span ""wait-for-engagement"" at bounding box center [621, 401] width 116 height 11
drag, startPoint x: 580, startPoint y: 402, endPoint x: 688, endPoint y: 402, distance: 108.5
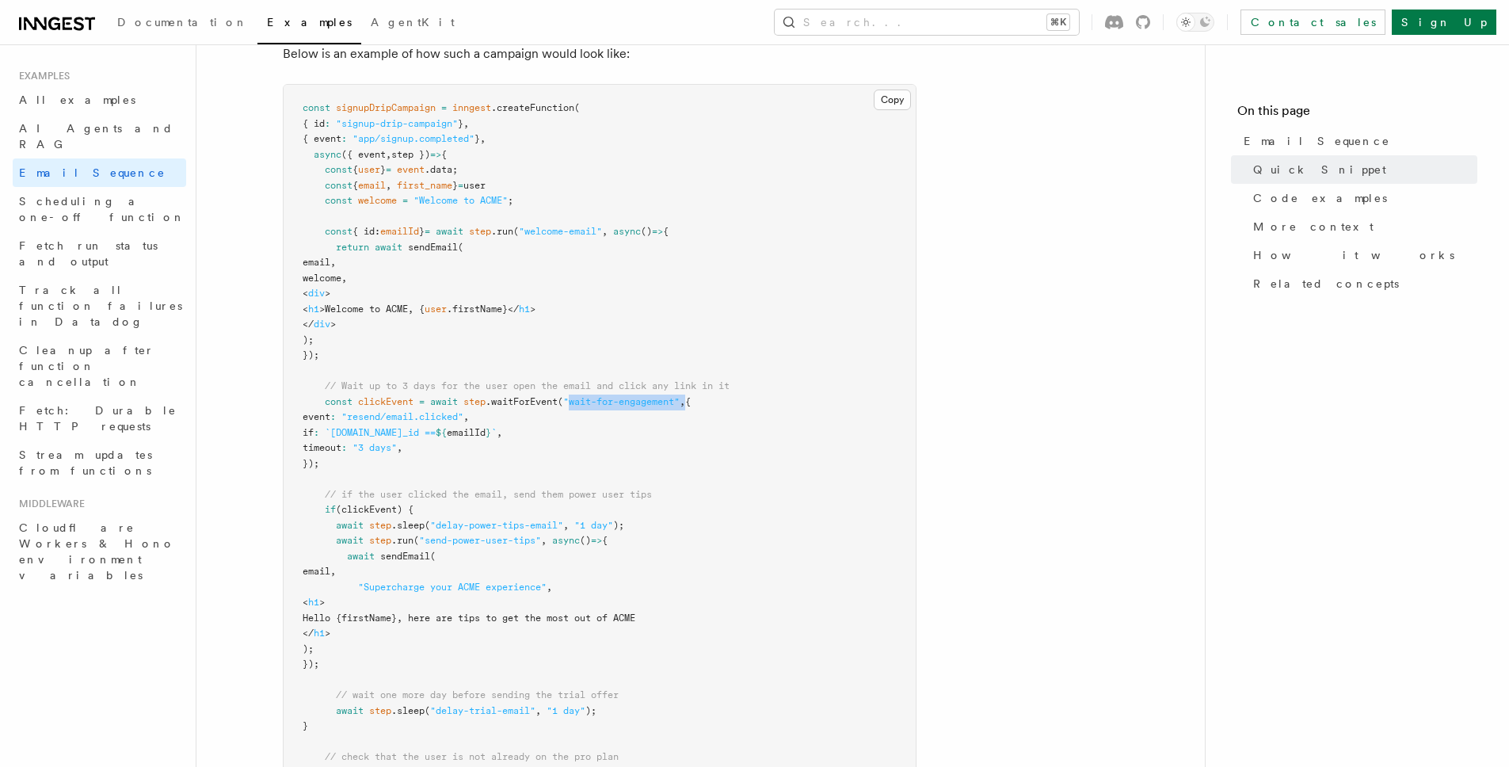
click at [680, 402] on span ""wait-for-engagement"" at bounding box center [621, 401] width 116 height 11
click at [670, 402] on span ""wait-for-engagement"" at bounding box center [621, 401] width 116 height 11
drag, startPoint x: 691, startPoint y: 402, endPoint x: 560, endPoint y: 394, distance: 131.0
click at [538, 391] on code "const signupDripCampaign = inngest .createFunction ( { id : "signup-drip-campai…" at bounding box center [516, 555] width 427 height 907
click at [695, 409] on pre "const signupDripCampaign = inngest .createFunction ( { id : "signup-drip-campai…" at bounding box center [600, 557] width 632 height 944
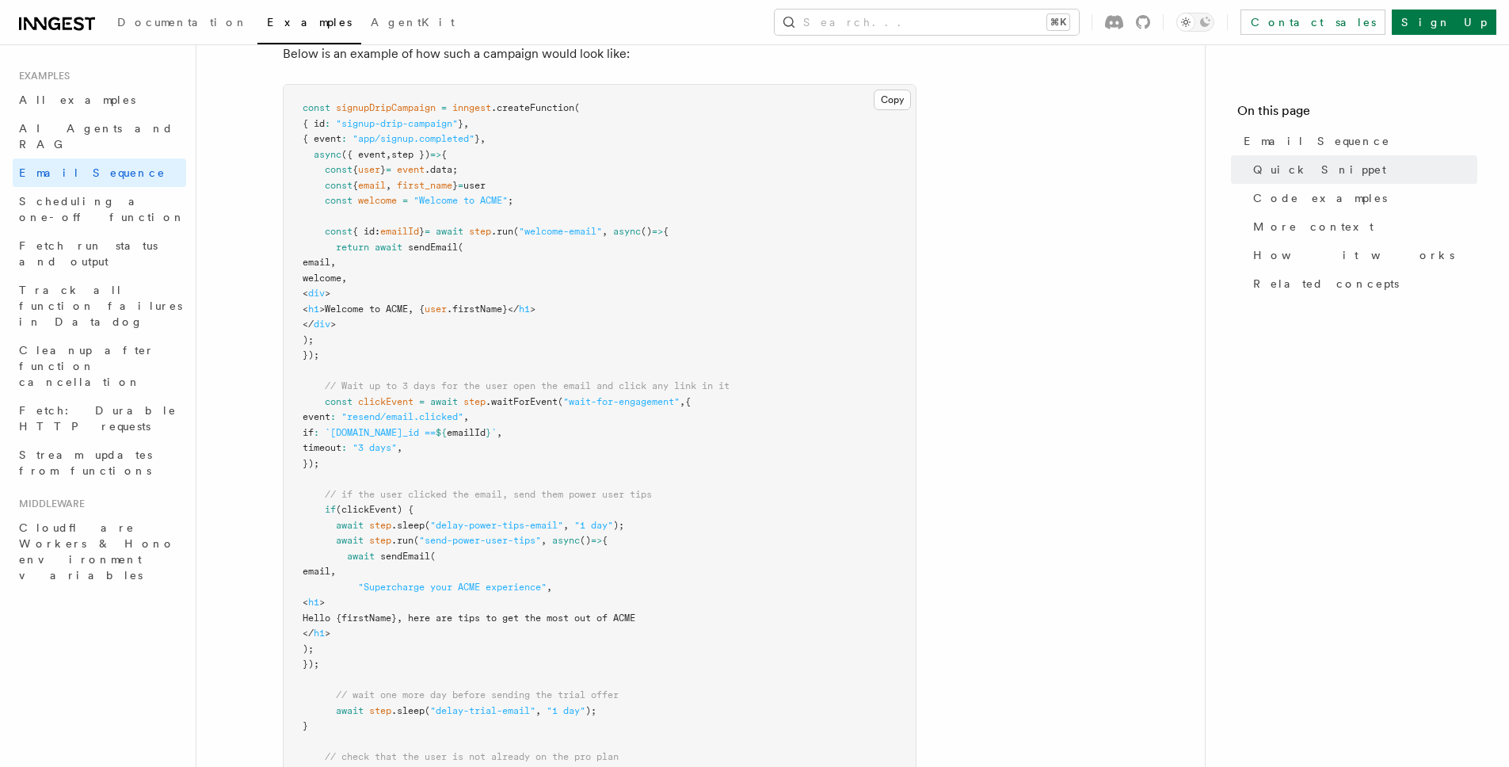
click at [668, 409] on pre "const signupDripCampaign = inngest .createFunction ( { id : "signup-drip-campai…" at bounding box center [600, 557] width 632 height 944
drag, startPoint x: 646, startPoint y: 402, endPoint x: 604, endPoint y: 402, distance: 42.8
click at [604, 402] on span ""wait-for-engagement"" at bounding box center [621, 401] width 116 height 11
click at [699, 410] on pre "const signupDripCampaign = inngest .createFunction ( { id : "signup-drip-campai…" at bounding box center [600, 557] width 632 height 944
drag, startPoint x: 418, startPoint y: 435, endPoint x: 485, endPoint y: 437, distance: 67.4
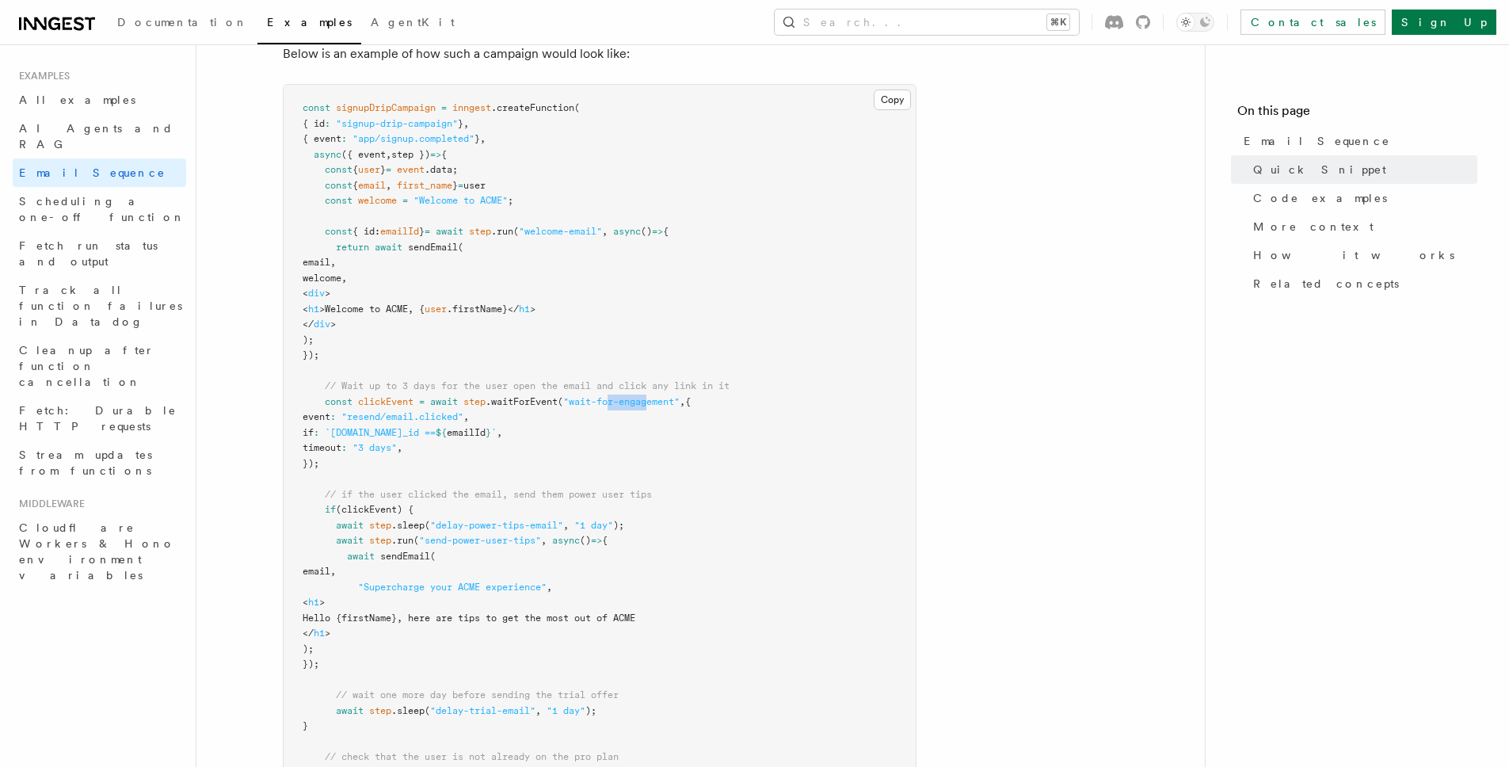
click at [436, 438] on span "`async.data.email_id ==" at bounding box center [380, 432] width 111 height 11
click at [383, 431] on span "`async.data.email_id ==" at bounding box center [380, 432] width 111 height 11
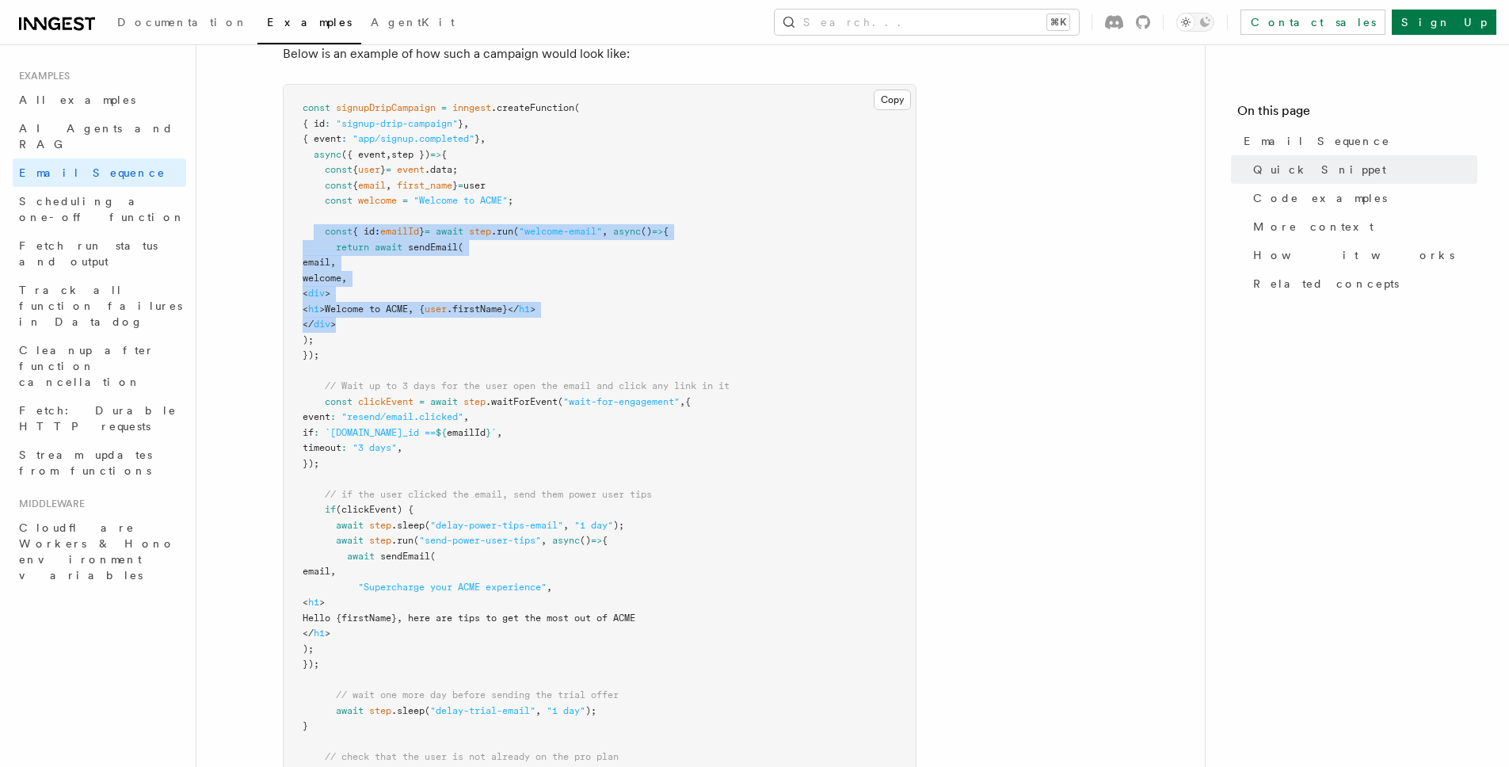
drag, startPoint x: 315, startPoint y: 229, endPoint x: 521, endPoint y: 324, distance: 226.9
click at [521, 324] on pre "const signupDripCampaign = inngest .createFunction ( { id : "signup-drip-campai…" at bounding box center [600, 557] width 632 height 944
click at [522, 326] on pre "const signupDripCampaign = inngest .createFunction ( { id : "signup-drip-campai…" at bounding box center [600, 557] width 632 height 944
click at [485, 437] on span "if : `async.data.email_id == ${ emailId } ` ," at bounding box center [403, 432] width 200 height 11
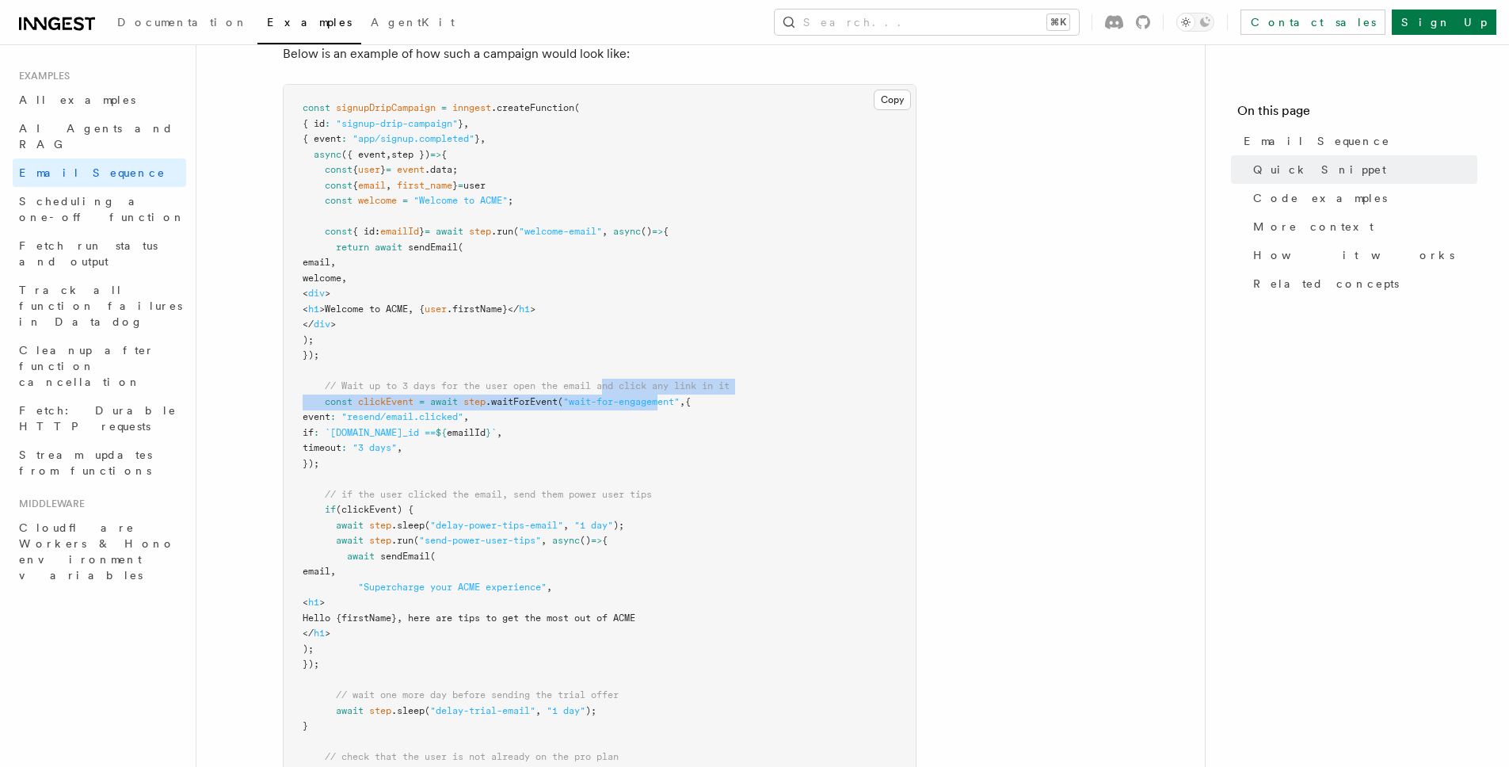
drag, startPoint x: 666, startPoint y: 397, endPoint x: 541, endPoint y: 394, distance: 125.2
click at [541, 394] on pre "const signupDripCampaign = inngest .createFunction ( { id : "signup-drip-campai…" at bounding box center [600, 557] width 632 height 944
drag, startPoint x: 391, startPoint y: 422, endPoint x: 371, endPoint y: 420, distance: 19.9
click at [382, 421] on span ""resend/email.clicked"" at bounding box center [402, 416] width 122 height 11
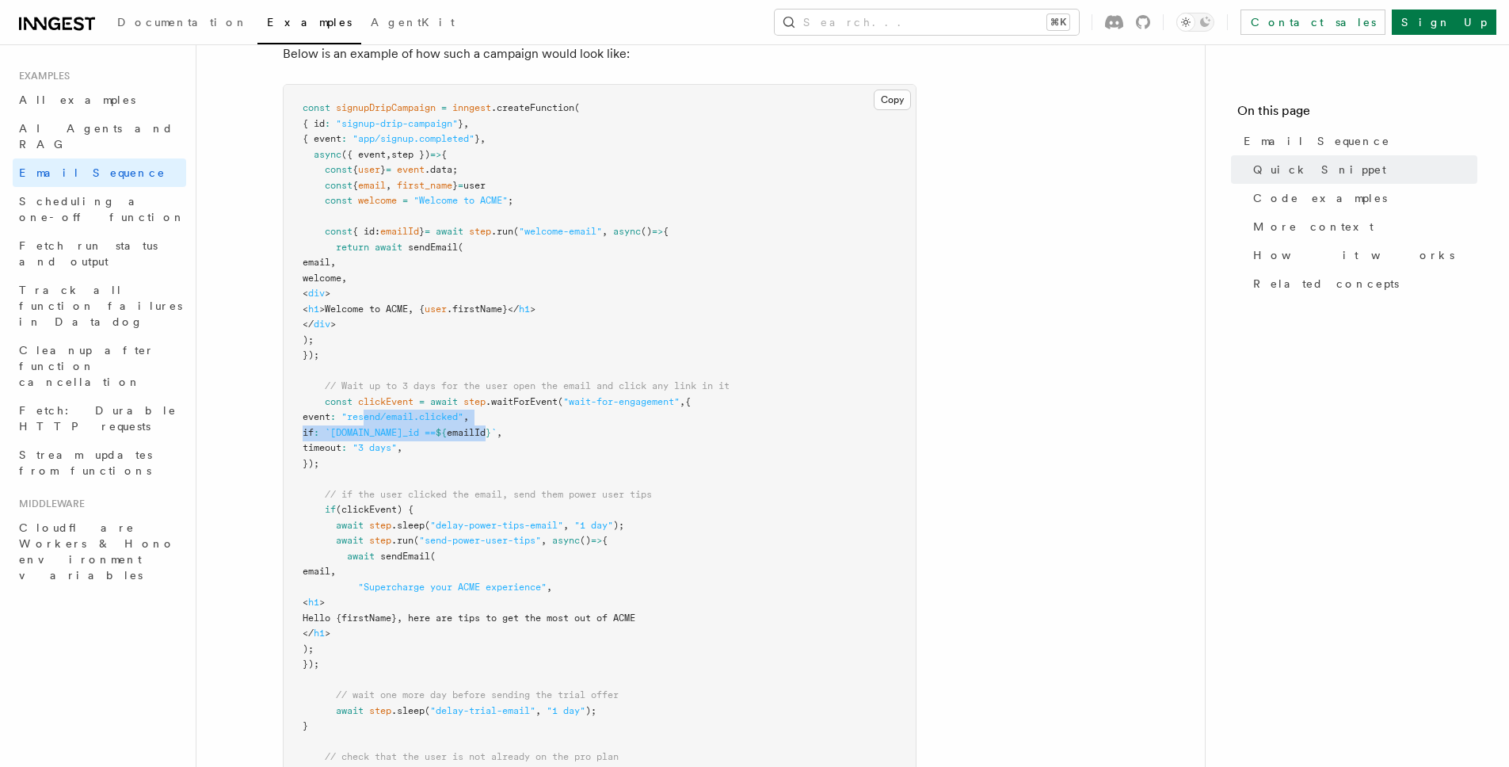
drag, startPoint x: 479, startPoint y: 424, endPoint x: 546, endPoint y: 427, distance: 67.4
click at [546, 427] on code "const signupDripCampaign = inngest .createFunction ( { id : "signup-drip-campai…" at bounding box center [516, 555] width 427 height 907
click at [547, 421] on pre "const signupDripCampaign = inngest .createFunction ( { id : "signup-drip-campai…" at bounding box center [600, 557] width 632 height 944
drag, startPoint x: 454, startPoint y: 419, endPoint x: 295, endPoint y: 416, distance: 159.3
click at [294, 415] on pre "const signupDripCampaign = inngest .createFunction ( { id : "signup-drip-campai…" at bounding box center [600, 557] width 632 height 944
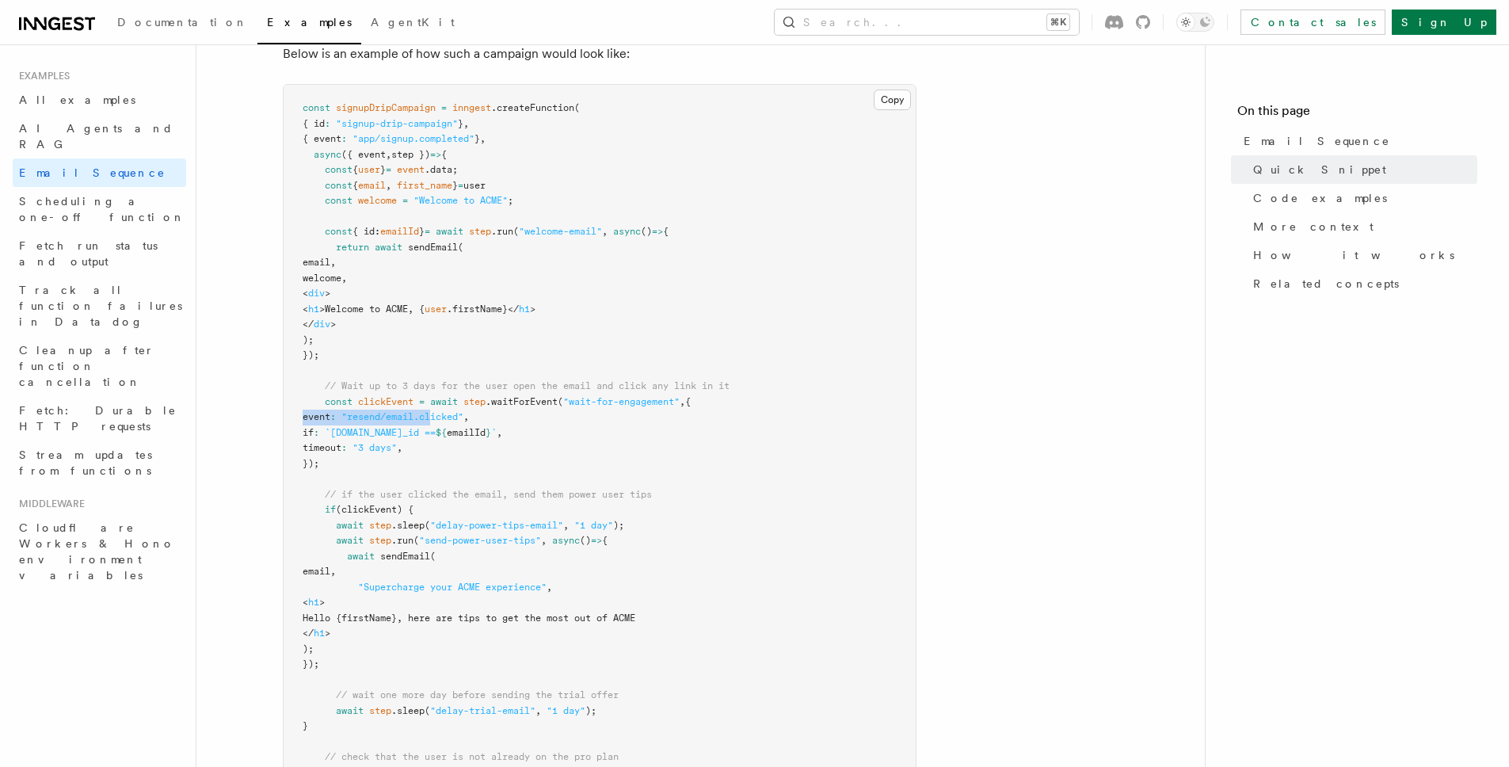
click at [322, 417] on span "event" at bounding box center [317, 416] width 28 height 11
drag, startPoint x: 345, startPoint y: 419, endPoint x: 573, endPoint y: 425, distance: 228.3
click at [573, 425] on pre "const signupDripCampaign = inngest .createFunction ( { id : "signup-drip-campai…" at bounding box center [600, 557] width 632 height 944
drag, startPoint x: 570, startPoint y: 418, endPoint x: 393, endPoint y: 418, distance: 177.5
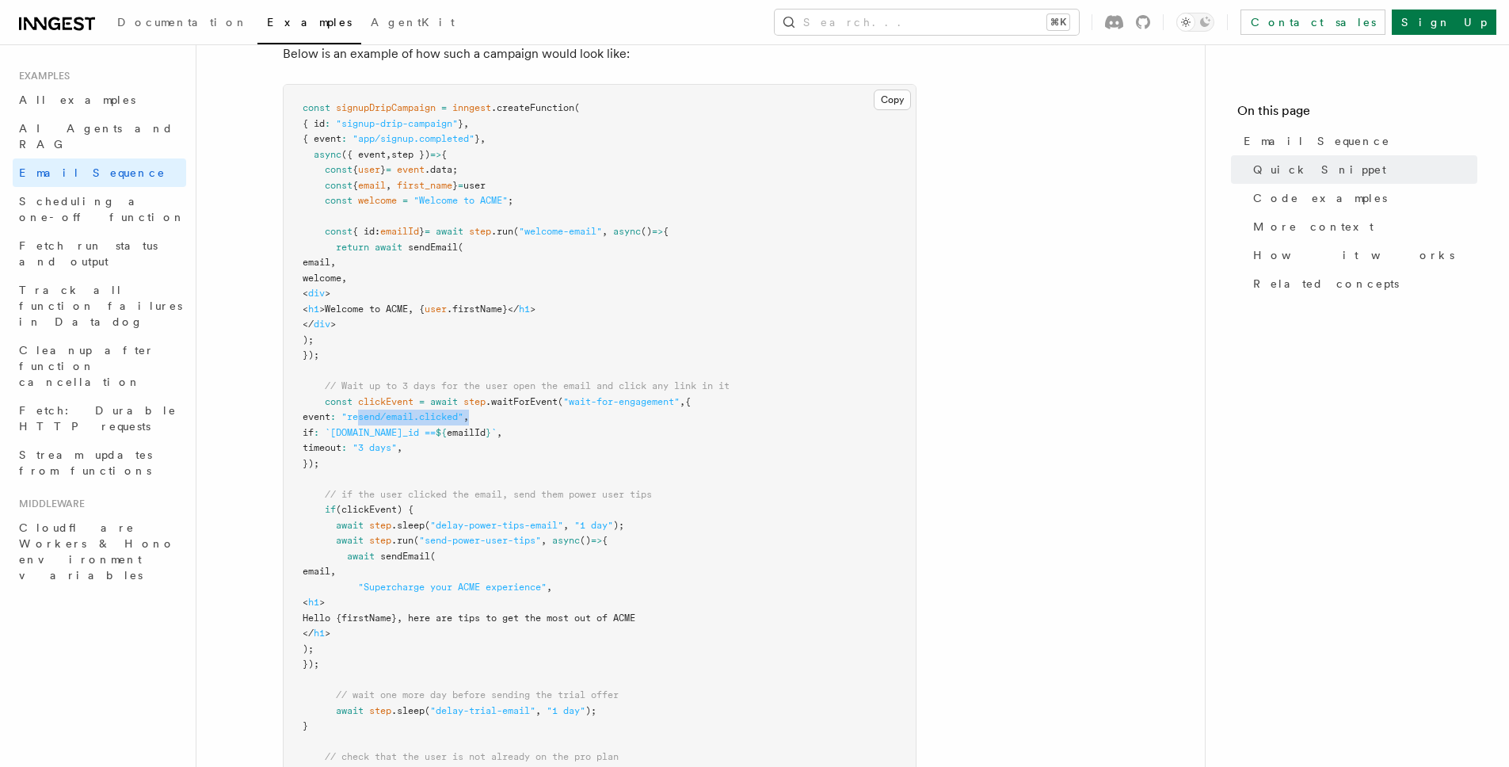
click at [393, 418] on pre "const signupDripCampaign = inngest .createFunction ( { id : "signup-drip-campai…" at bounding box center [600, 557] width 632 height 944
drag, startPoint x: 374, startPoint y: 417, endPoint x: 498, endPoint y: 422, distance: 124.5
click at [469, 422] on span "event : "resend/email.clicked" ," at bounding box center [386, 416] width 166 height 11
click at [436, 427] on span "`async.data.email_id ==" at bounding box center [380, 432] width 111 height 11
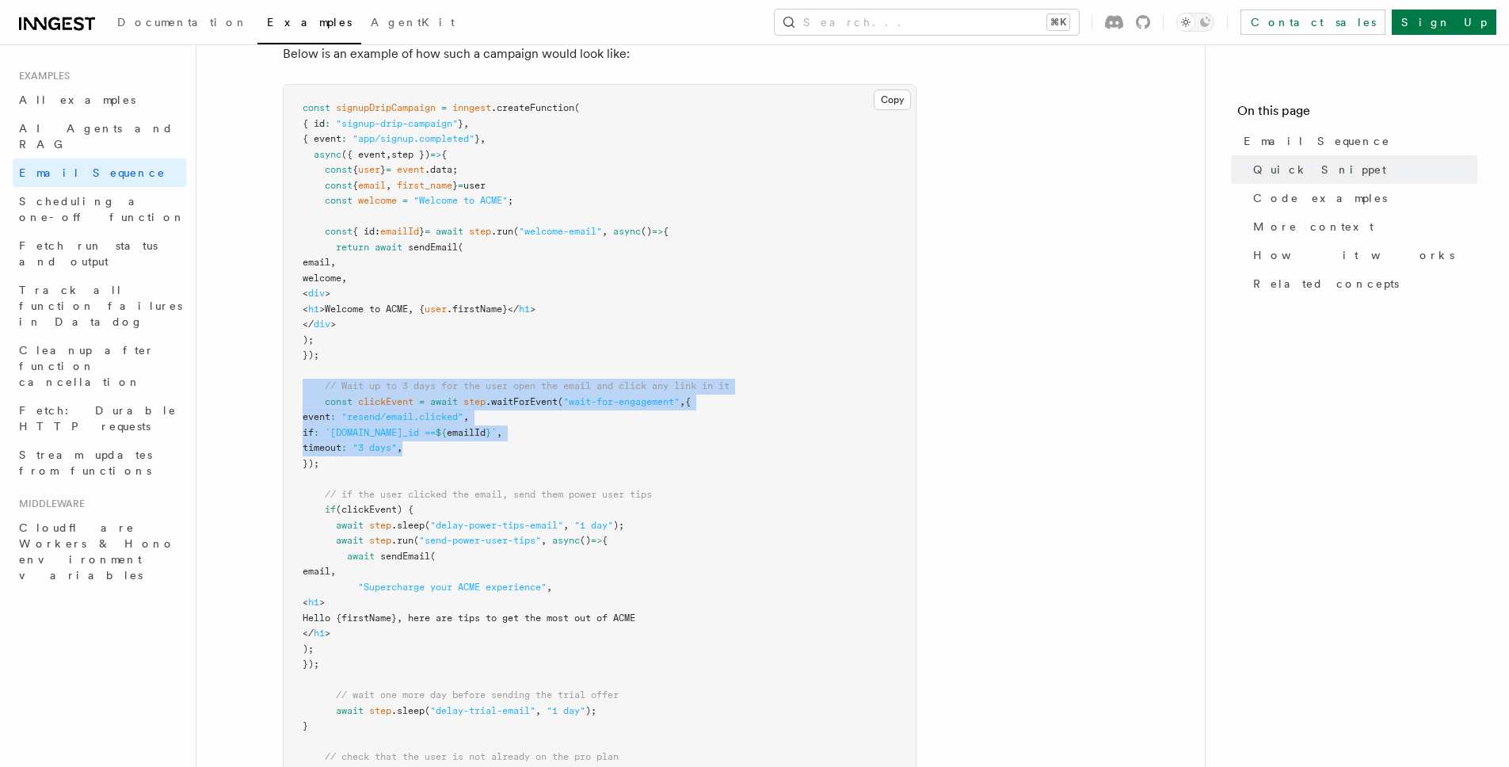
drag, startPoint x: 310, startPoint y: 440, endPoint x: 288, endPoint y: 395, distance: 49.3
click at [288, 391] on pre "const signupDripCampaign = inngest .createFunction ( { id : "signup-drip-campai…" at bounding box center [600, 557] width 632 height 944
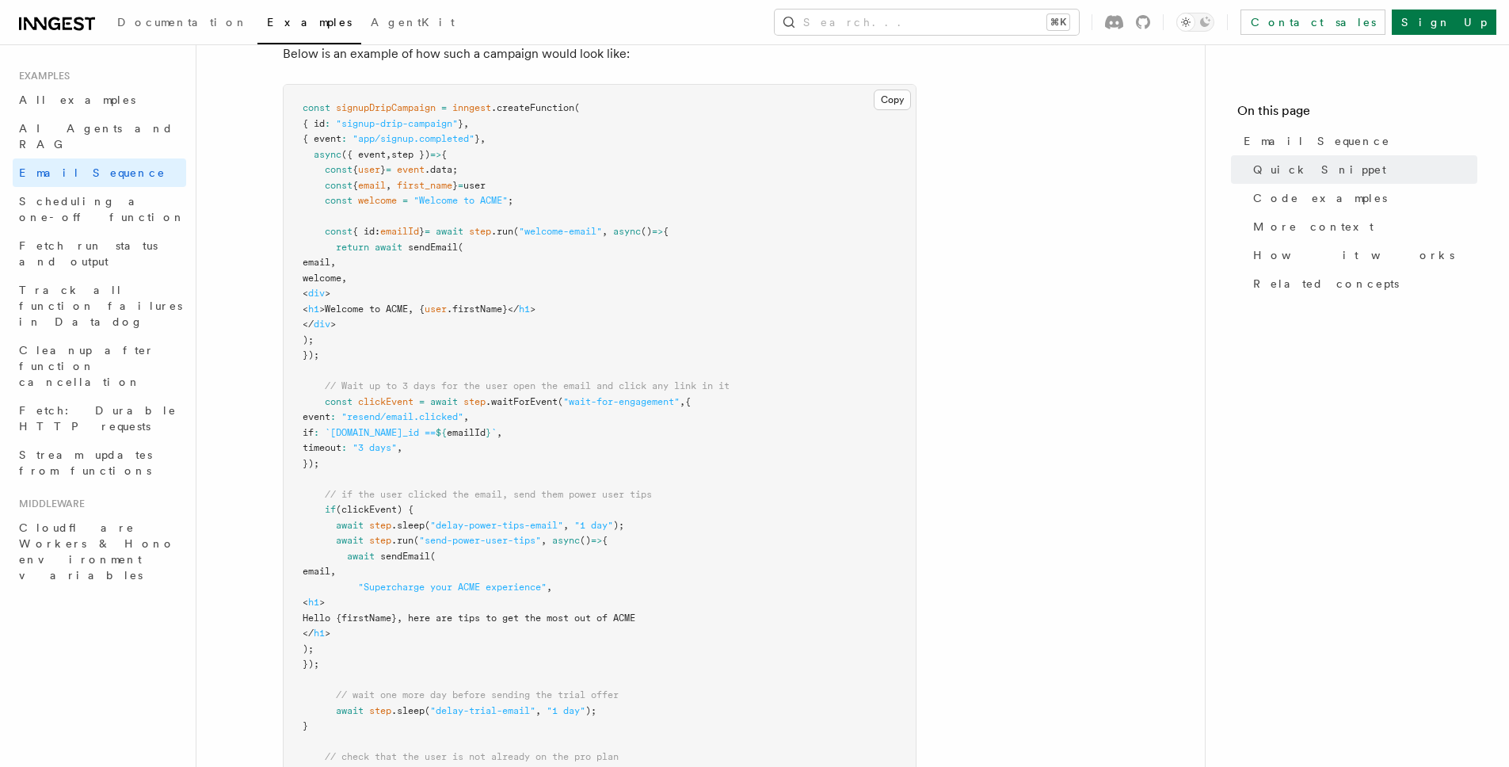
click at [436, 429] on span "`async.data.email_id ==" at bounding box center [380, 432] width 111 height 11
drag, startPoint x: 353, startPoint y: 452, endPoint x: 280, endPoint y: 376, distance: 105.3
click at [436, 427] on span "`async.data.email_id ==" at bounding box center [380, 432] width 111 height 11
drag, startPoint x: 344, startPoint y: 436, endPoint x: 330, endPoint y: 435, distance: 13.5
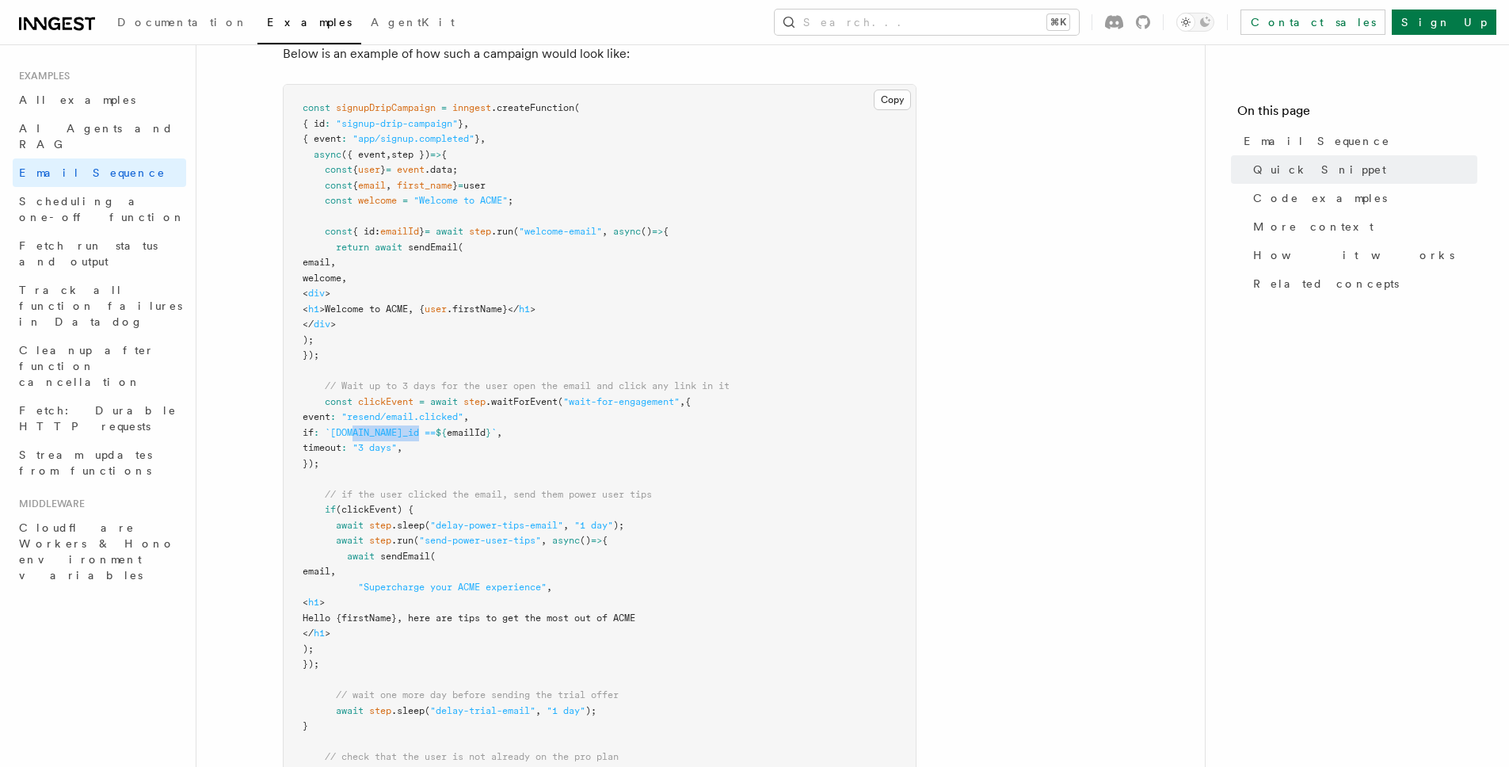
click at [332, 435] on span "if : `async.data.email_id == ${ emailId } ` ," at bounding box center [403, 432] width 200 height 11
drag, startPoint x: 375, startPoint y: 453, endPoint x: 358, endPoint y: 450, distance: 16.9
click at [341, 453] on span "timeout" at bounding box center [322, 447] width 39 height 11
drag, startPoint x: 327, startPoint y: 445, endPoint x: 460, endPoint y: 454, distance: 132.6
click at [463, 454] on pre "const signupDripCampaign = inngest .createFunction ( { id : "signup-drip-campai…" at bounding box center [600, 557] width 632 height 944
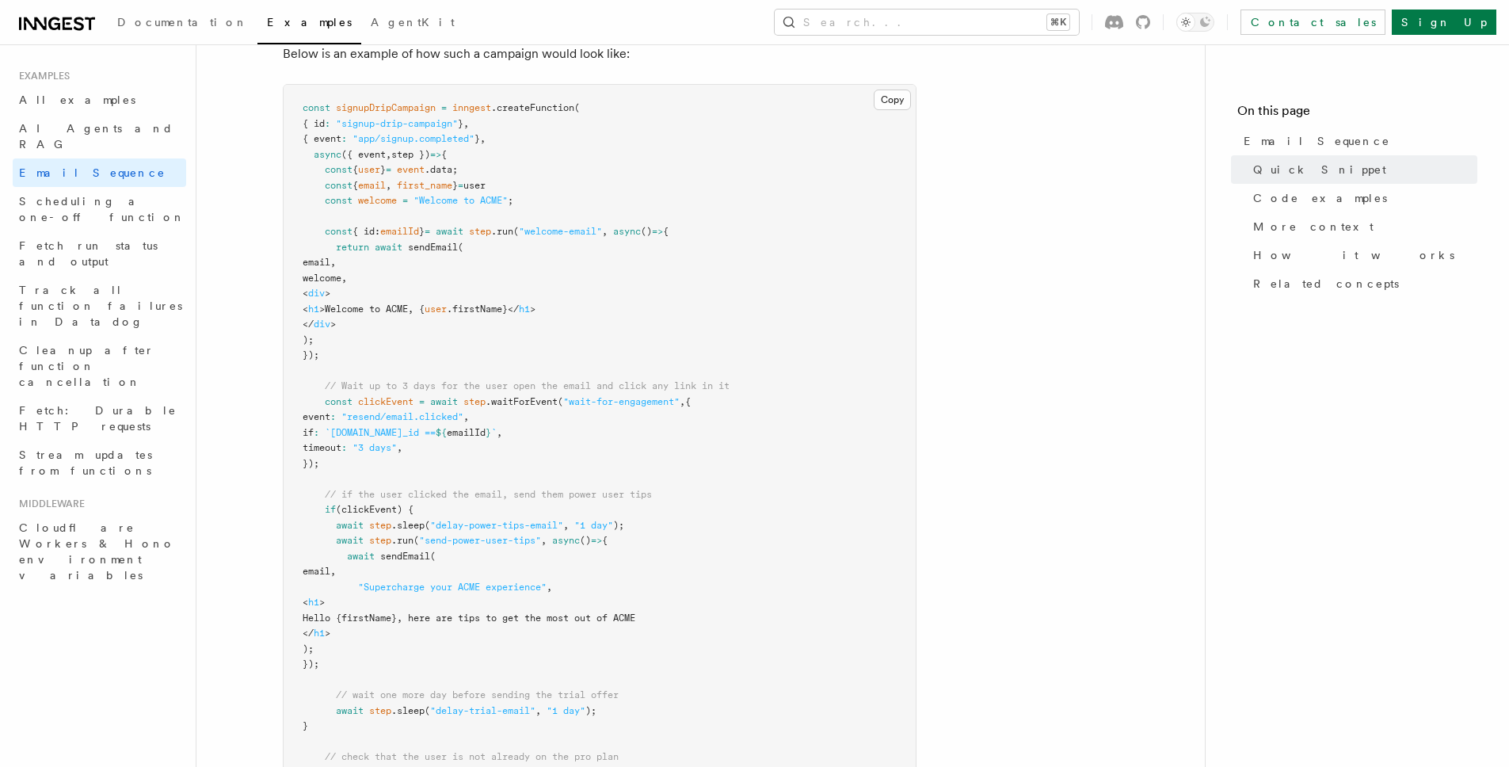
click at [460, 454] on pre "const signupDripCampaign = inngest .createFunction ( { id : "signup-drip-campai…" at bounding box center [600, 557] width 632 height 944
drag, startPoint x: 391, startPoint y: 440, endPoint x: 249, endPoint y: 434, distance: 142.7
click at [452, 478] on pre "const signupDripCampaign = inngest .createFunction ( { id : "signup-drip-campai…" at bounding box center [600, 557] width 632 height 944
drag, startPoint x: 468, startPoint y: 456, endPoint x: 532, endPoint y: 415, distance: 75.2
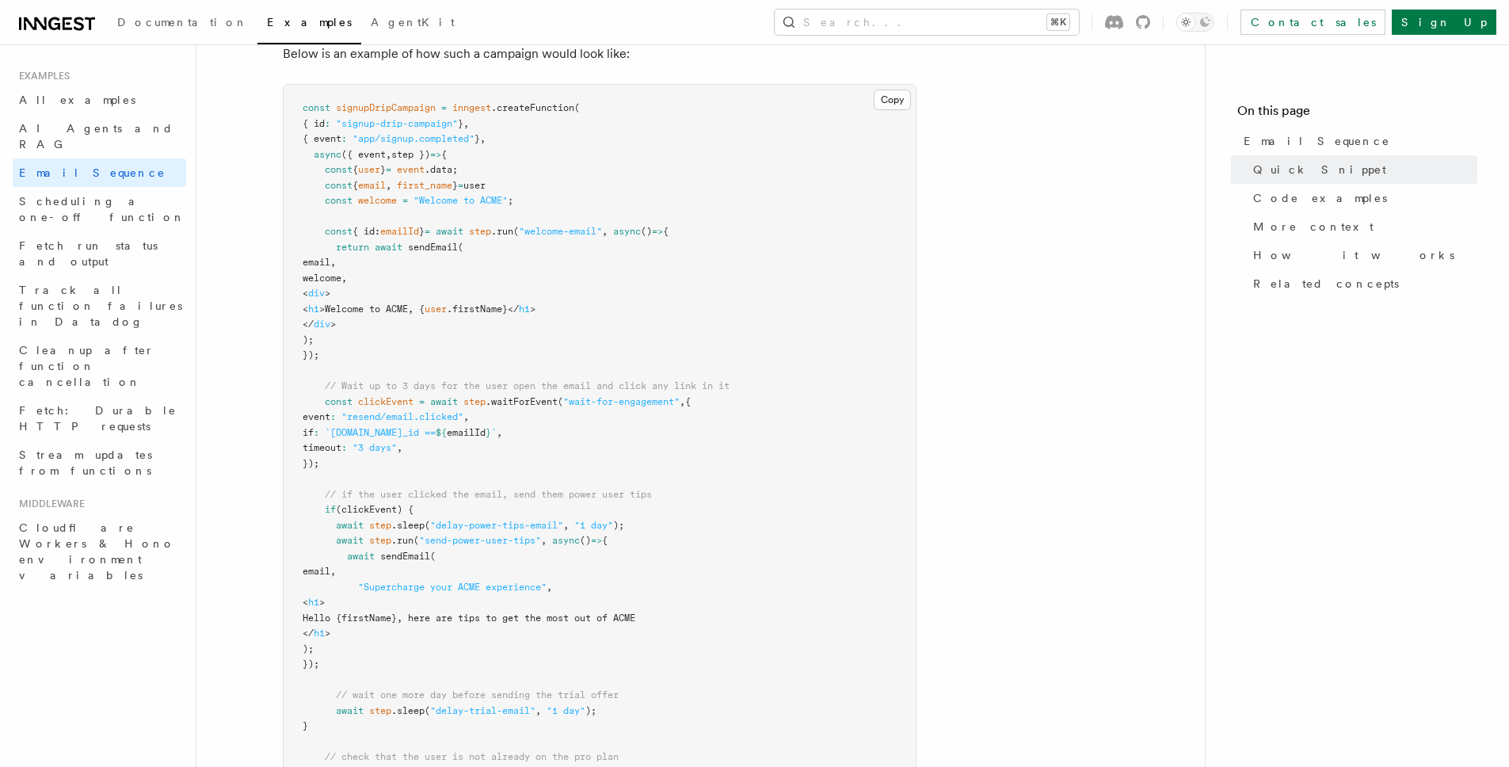
click at [324, 447] on pre "const signupDripCampaign = inngest .createFunction ( { id : "signup-drip-campai…" at bounding box center [600, 557] width 632 height 944
click at [591, 418] on pre "const signupDripCampaign = inngest .createFunction ( { id : "signup-drip-campai…" at bounding box center [600, 557] width 632 height 944
click at [517, 402] on span ".waitForEvent" at bounding box center [522, 401] width 72 height 11
drag, startPoint x: 431, startPoint y: 444, endPoint x: 268, endPoint y: 435, distance: 163.5
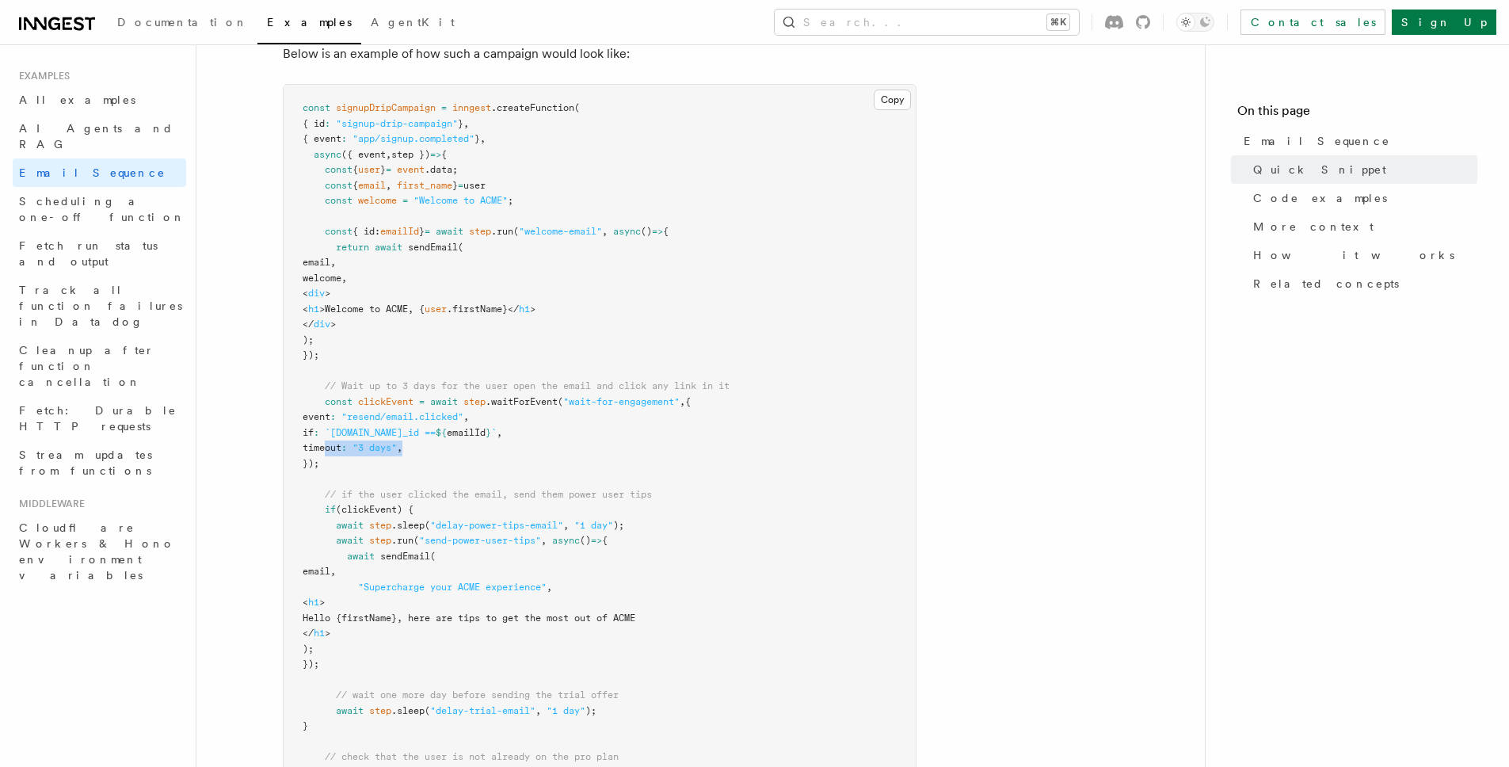
click at [425, 462] on pre "const signupDripCampaign = inngest .createFunction ( { id : "signup-drip-campai…" at bounding box center [600, 557] width 632 height 944
